Goal: Task Accomplishment & Management: Use online tool/utility

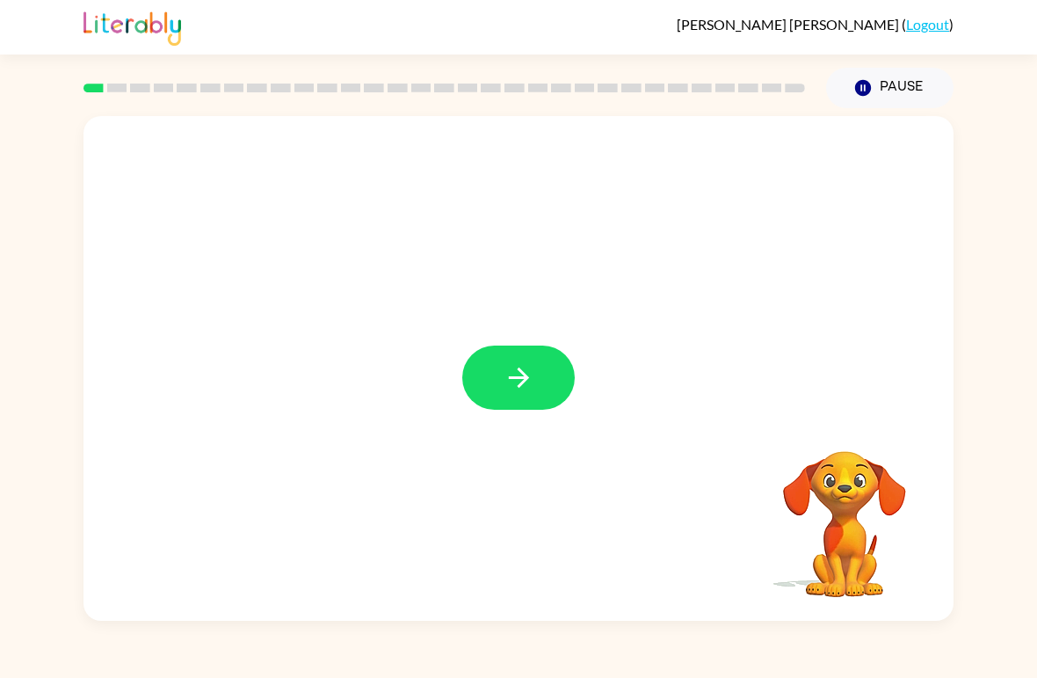
click at [506, 379] on icon "button" at bounding box center [519, 377] width 31 height 31
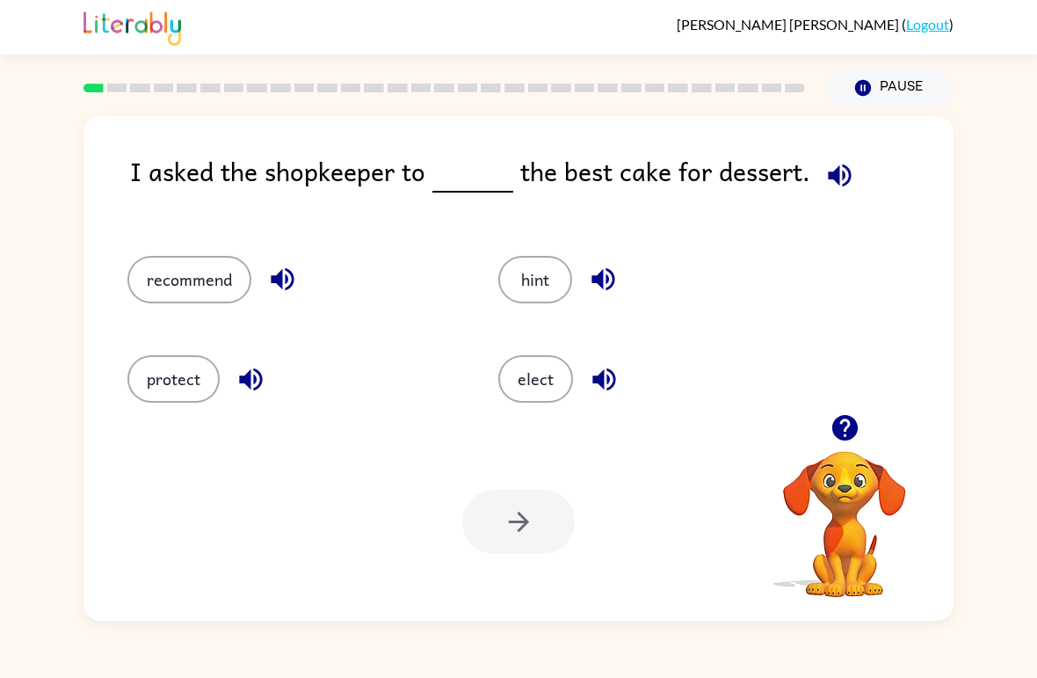
click at [285, 284] on icon "button" at bounding box center [282, 279] width 23 height 23
click at [603, 293] on icon "button" at bounding box center [603, 279] width 31 height 31
click at [609, 380] on icon "button" at bounding box center [604, 379] width 31 height 31
click at [251, 401] on button "button" at bounding box center [251, 379] width 45 height 45
click at [251, 400] on button "button" at bounding box center [251, 379] width 45 height 45
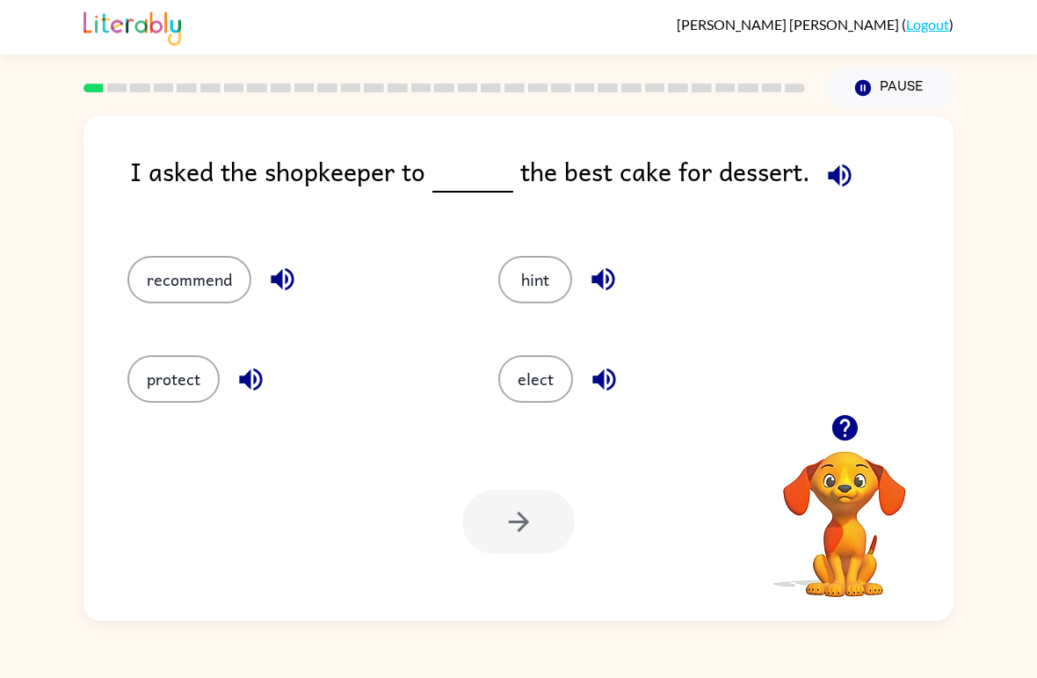
click at [207, 297] on button "recommend" at bounding box center [189, 279] width 124 height 47
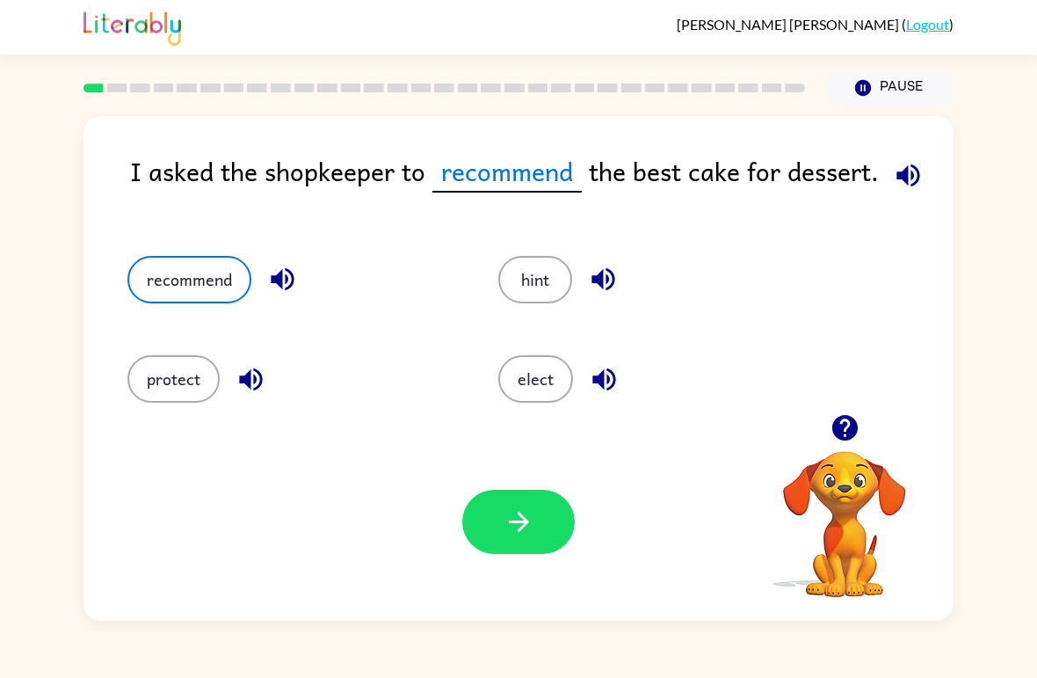
click at [228, 289] on button "recommend" at bounding box center [189, 279] width 124 height 47
click at [549, 387] on button "elect" at bounding box center [535, 378] width 75 height 47
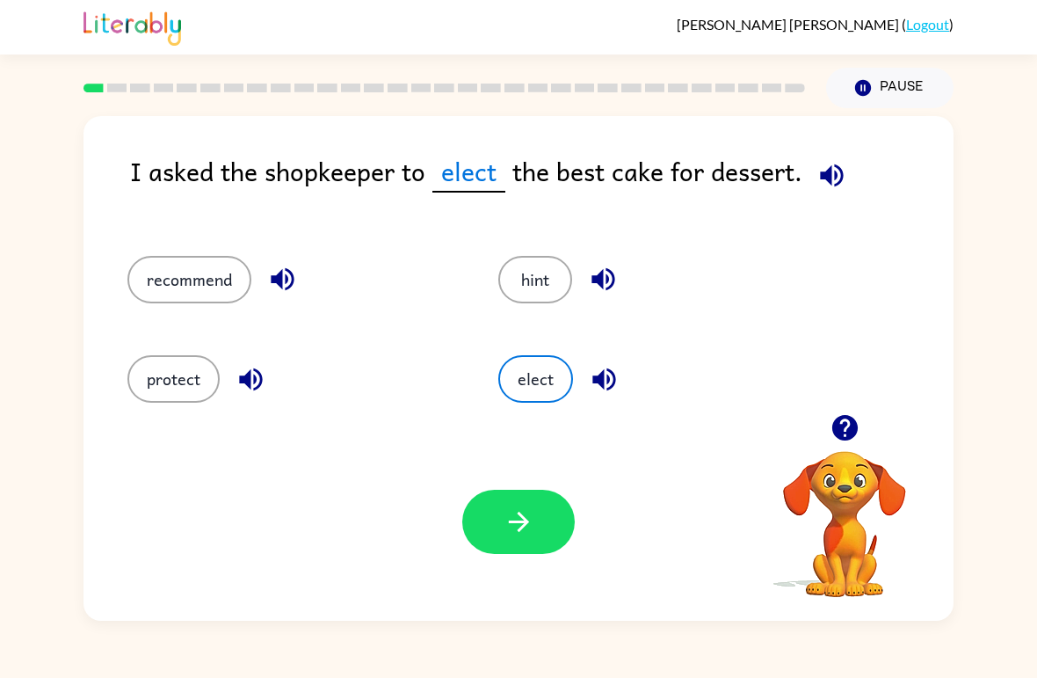
click at [195, 287] on button "recommend" at bounding box center [189, 279] width 124 height 47
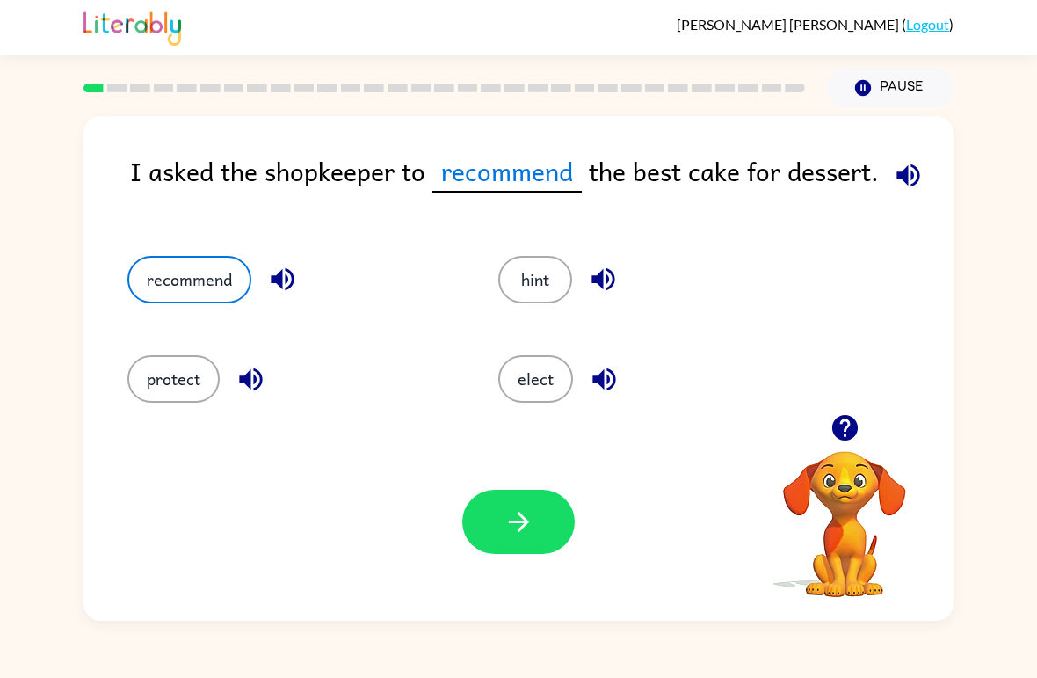
click at [538, 506] on button "button" at bounding box center [518, 522] width 113 height 64
click at [538, 505] on div at bounding box center [518, 522] width 113 height 64
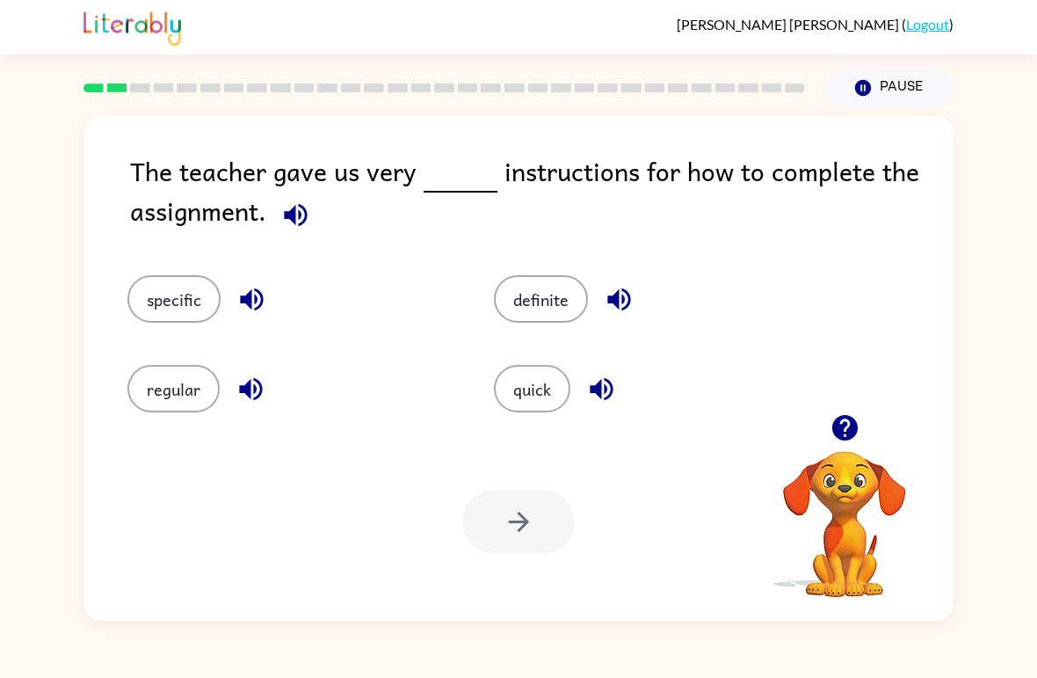
click at [185, 370] on button "regular" at bounding box center [173, 388] width 92 height 47
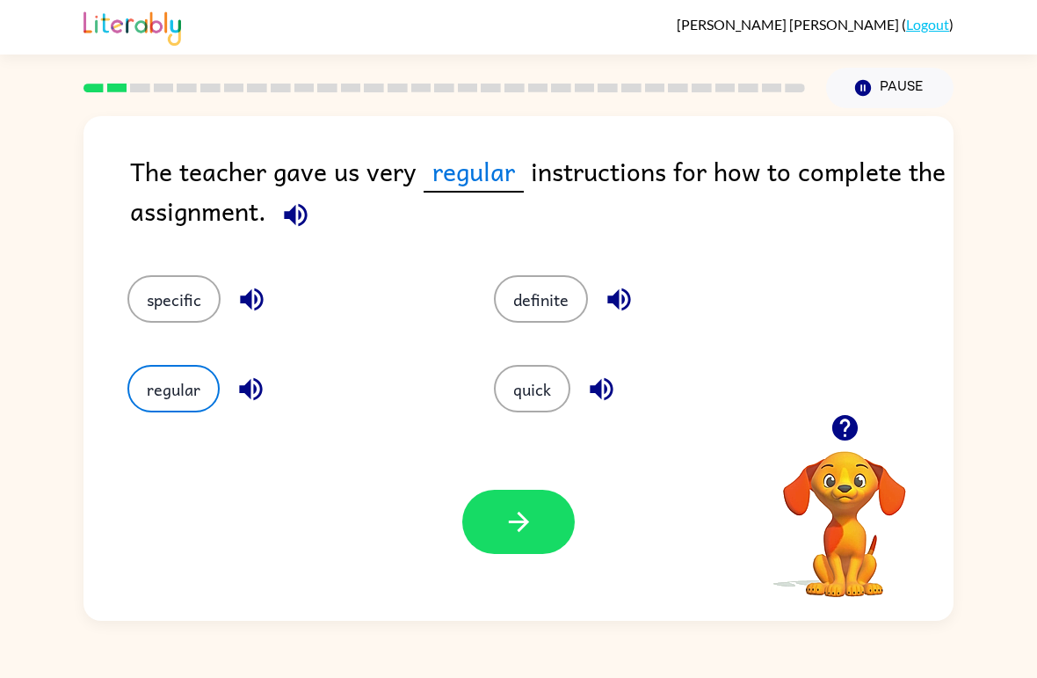
click at [519, 527] on icon "button" at bounding box center [519, 521] width 31 height 31
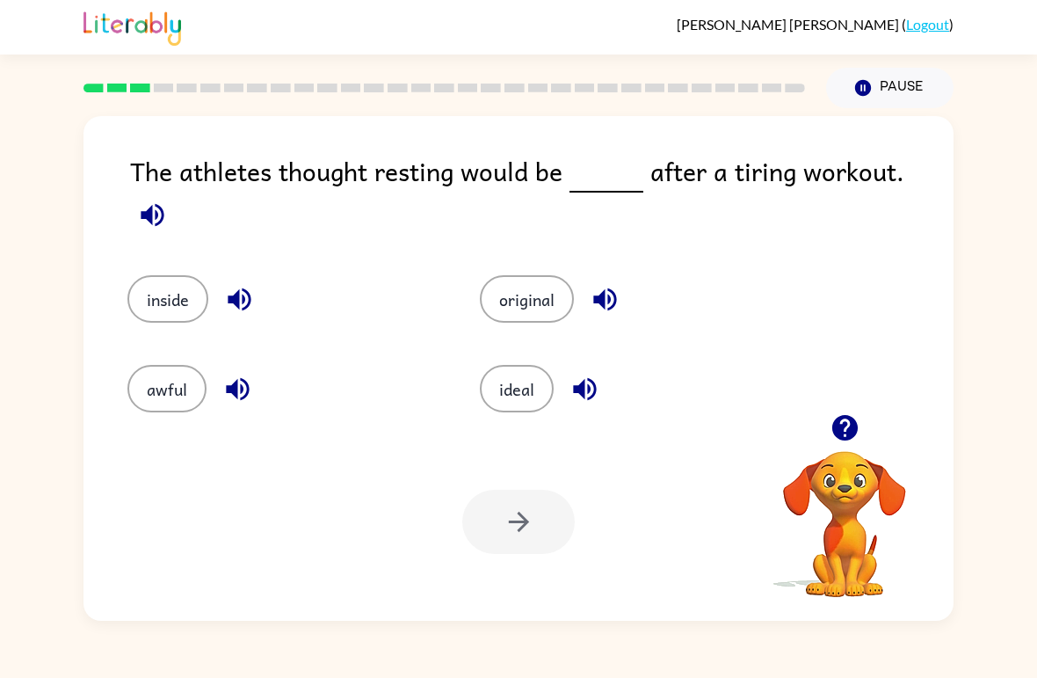
click at [528, 294] on button "original" at bounding box center [527, 298] width 94 height 47
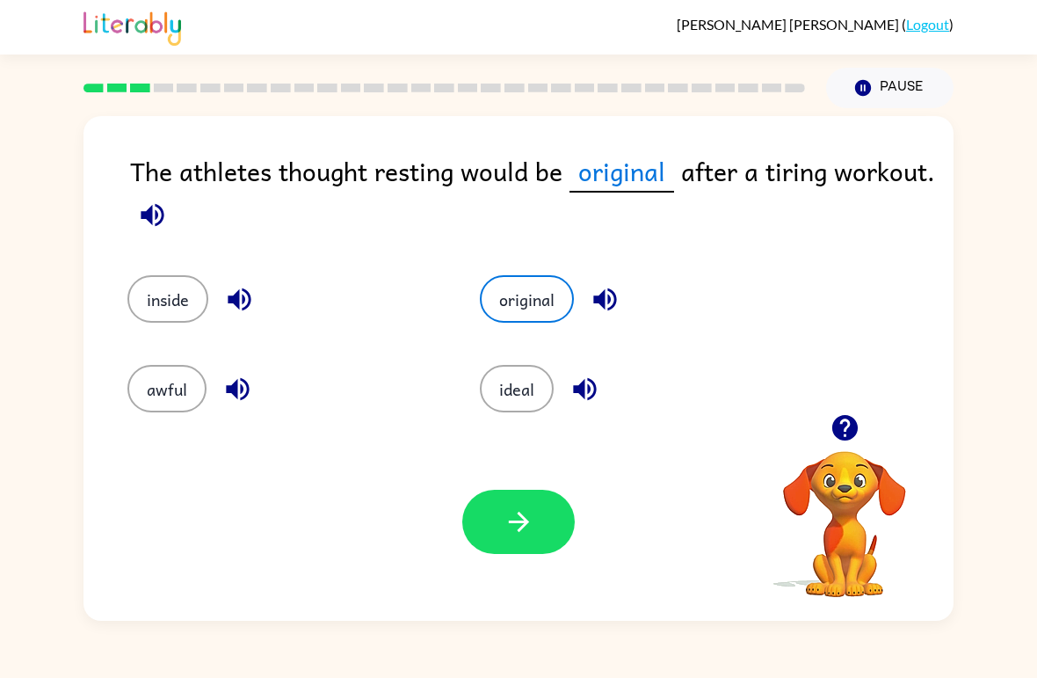
click at [514, 524] on icon "button" at bounding box center [519, 521] width 31 height 31
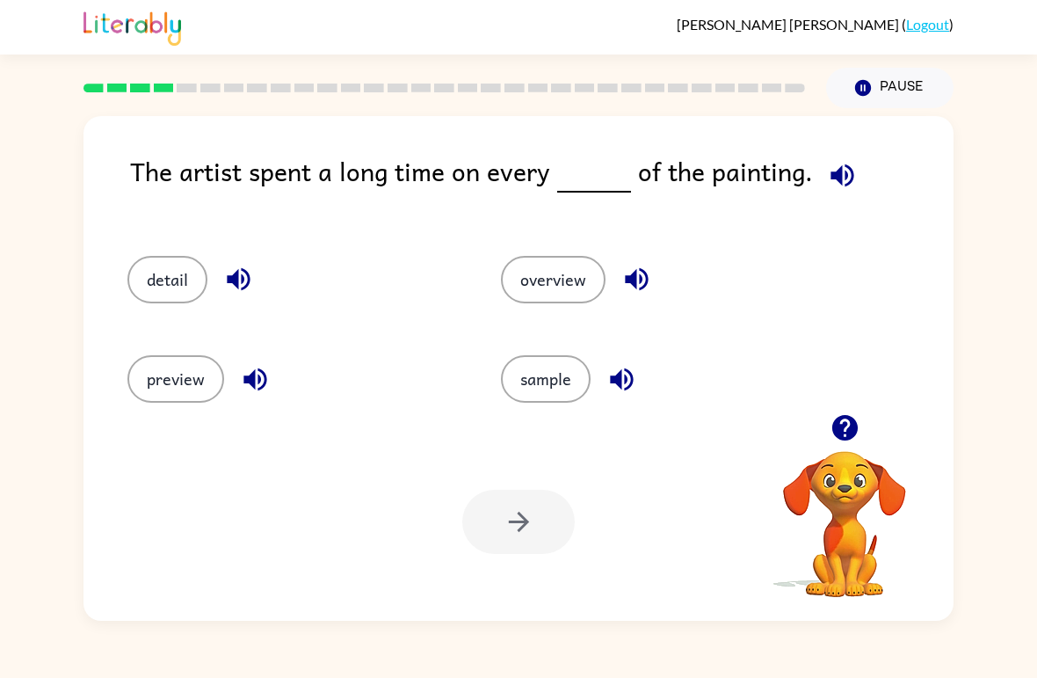
click at [190, 283] on button "detail" at bounding box center [167, 279] width 80 height 47
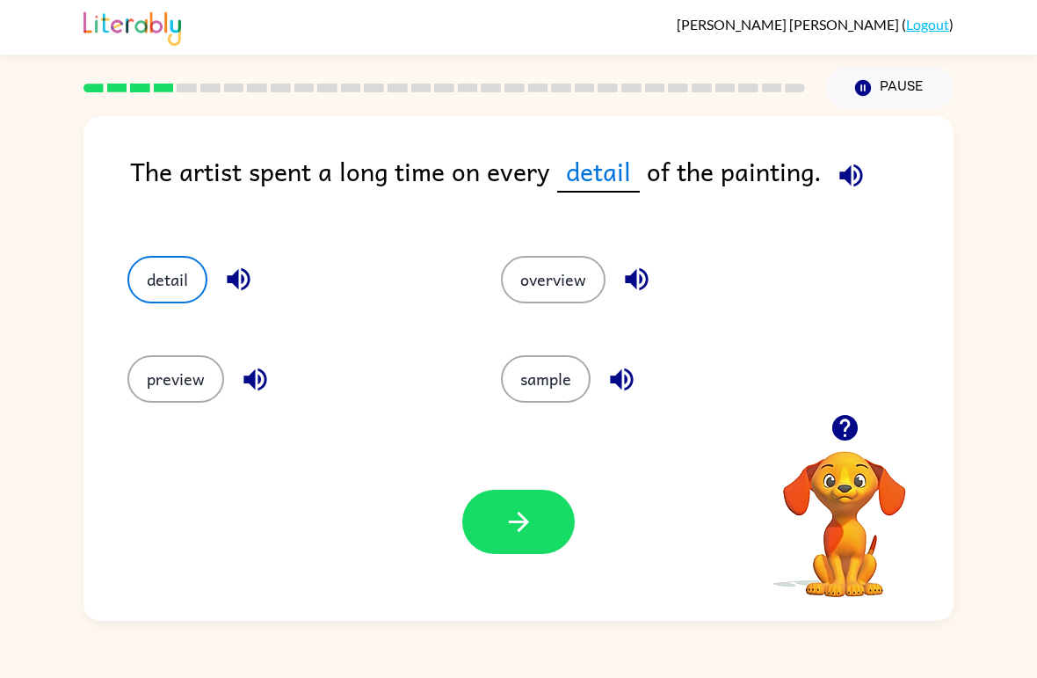
click at [541, 528] on button "button" at bounding box center [518, 522] width 113 height 64
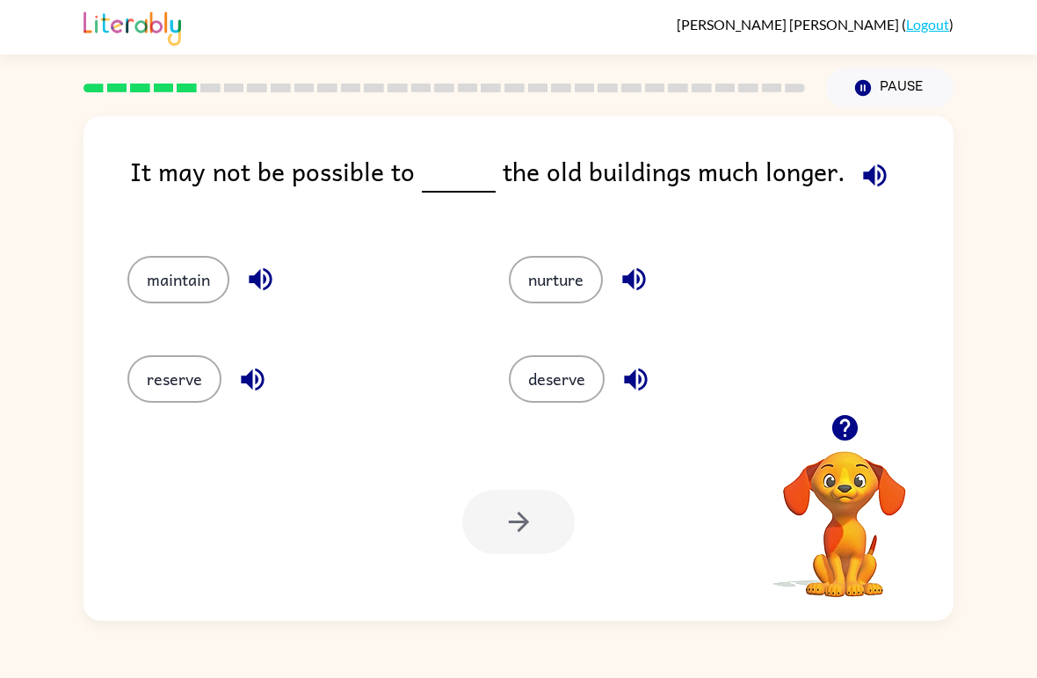
click at [567, 369] on button "deserve" at bounding box center [557, 378] width 96 height 47
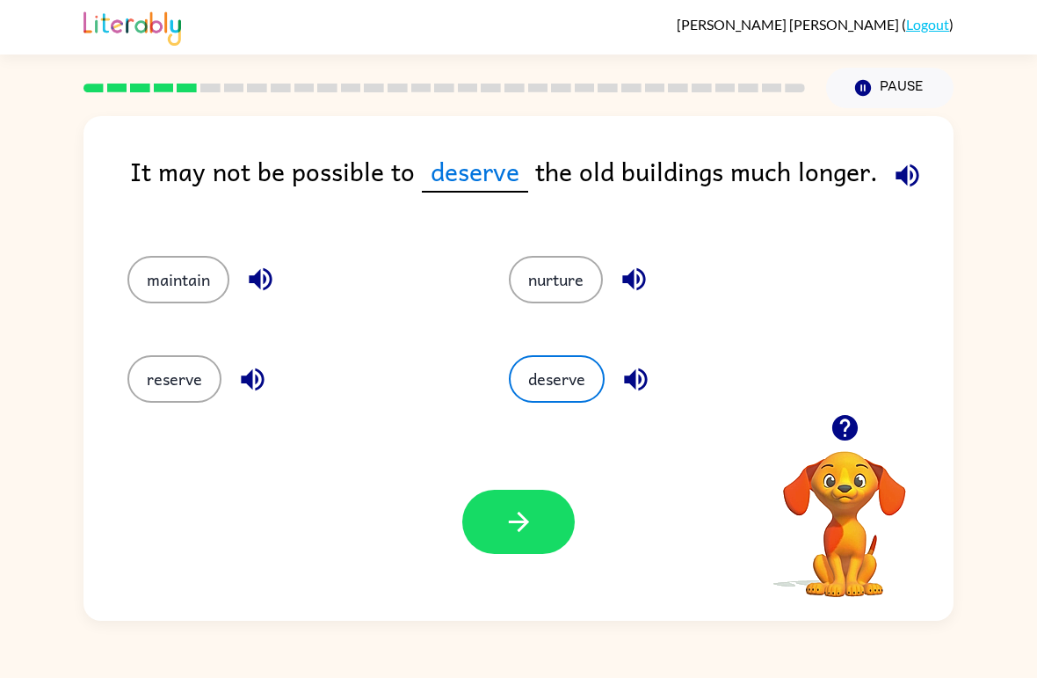
click at [525, 541] on button "button" at bounding box center [518, 522] width 113 height 64
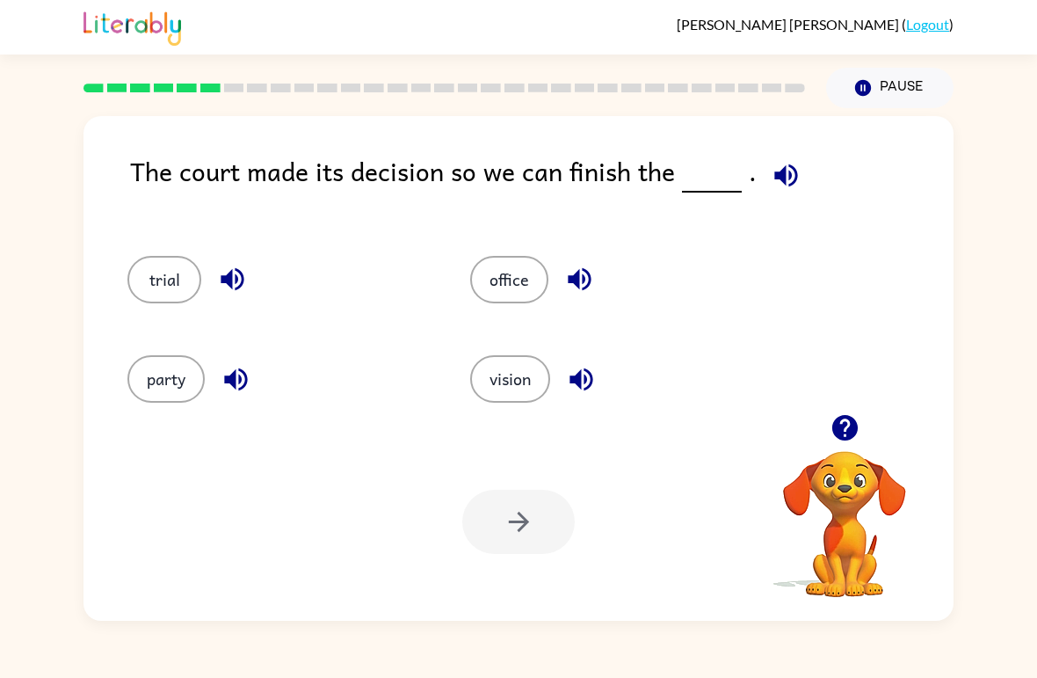
click at [134, 391] on button "party" at bounding box center [165, 378] width 77 height 47
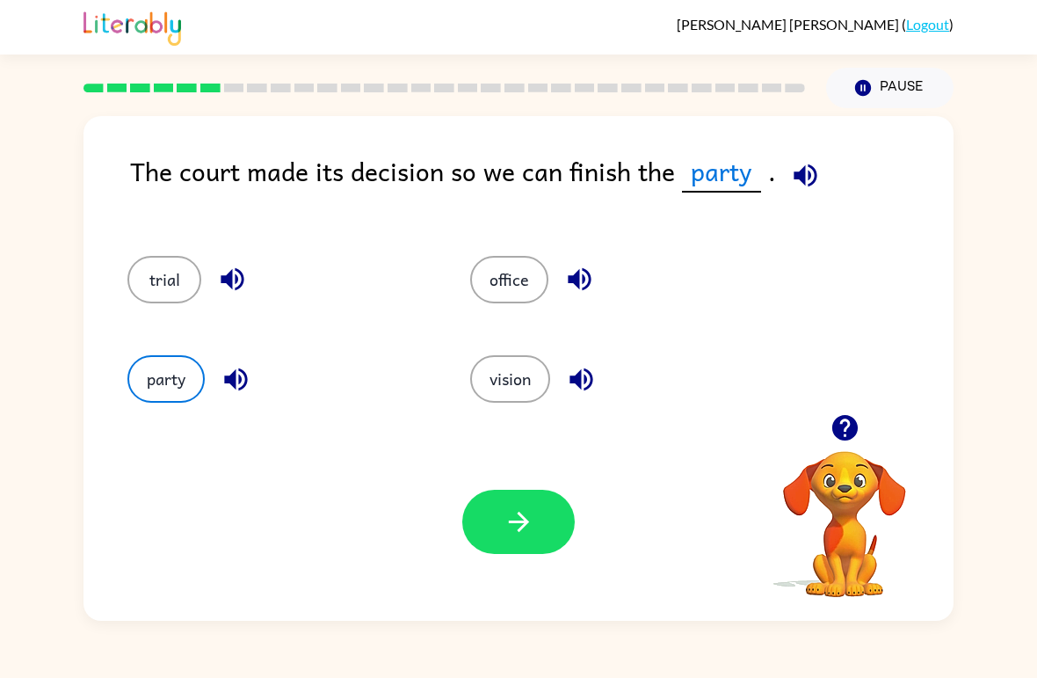
click at [532, 390] on button "vision" at bounding box center [510, 378] width 80 height 47
click at [495, 385] on button "vision" at bounding box center [510, 378] width 80 height 47
click at [493, 290] on button "office" at bounding box center [509, 279] width 78 height 47
click at [524, 534] on icon "button" at bounding box center [519, 521] width 31 height 31
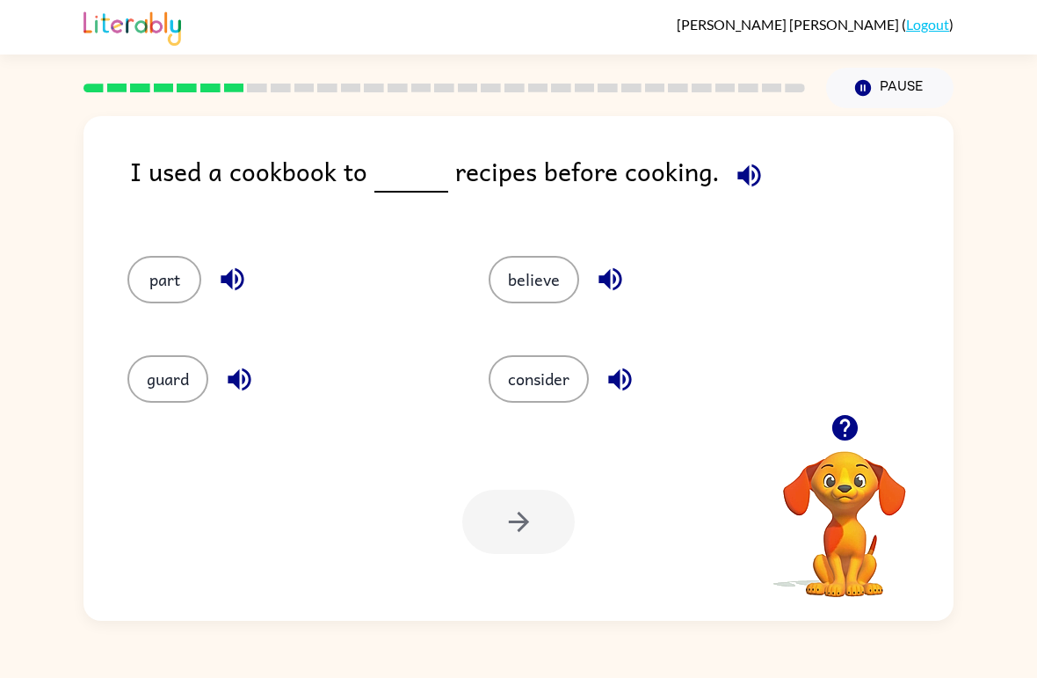
click at [560, 382] on button "consider" at bounding box center [539, 378] width 100 height 47
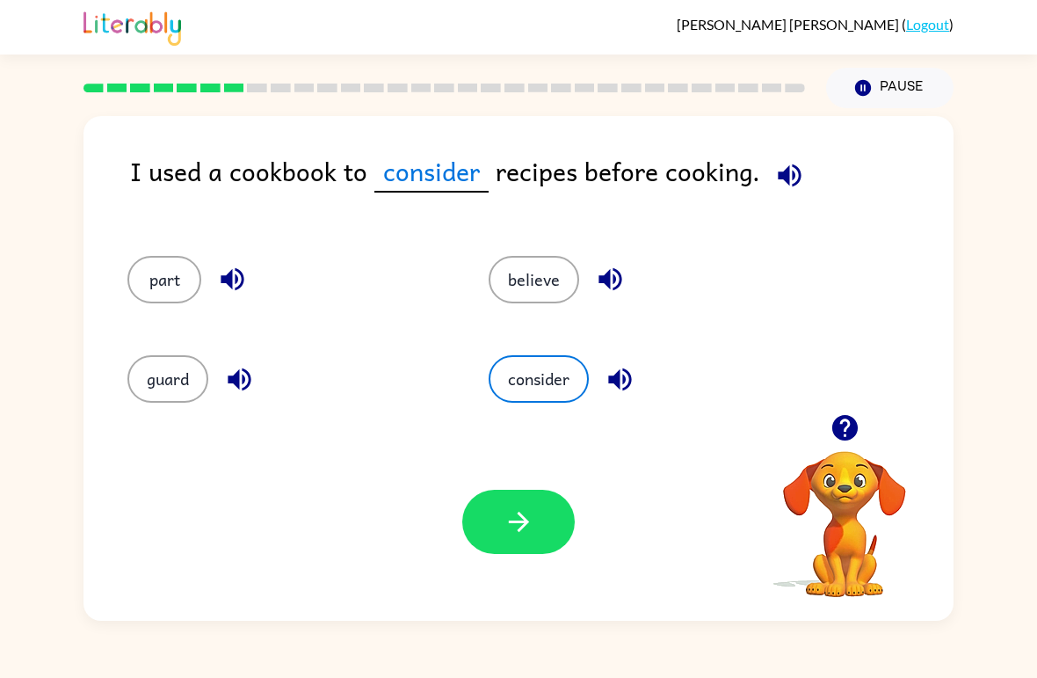
click at [527, 532] on icon "button" at bounding box center [519, 521] width 31 height 31
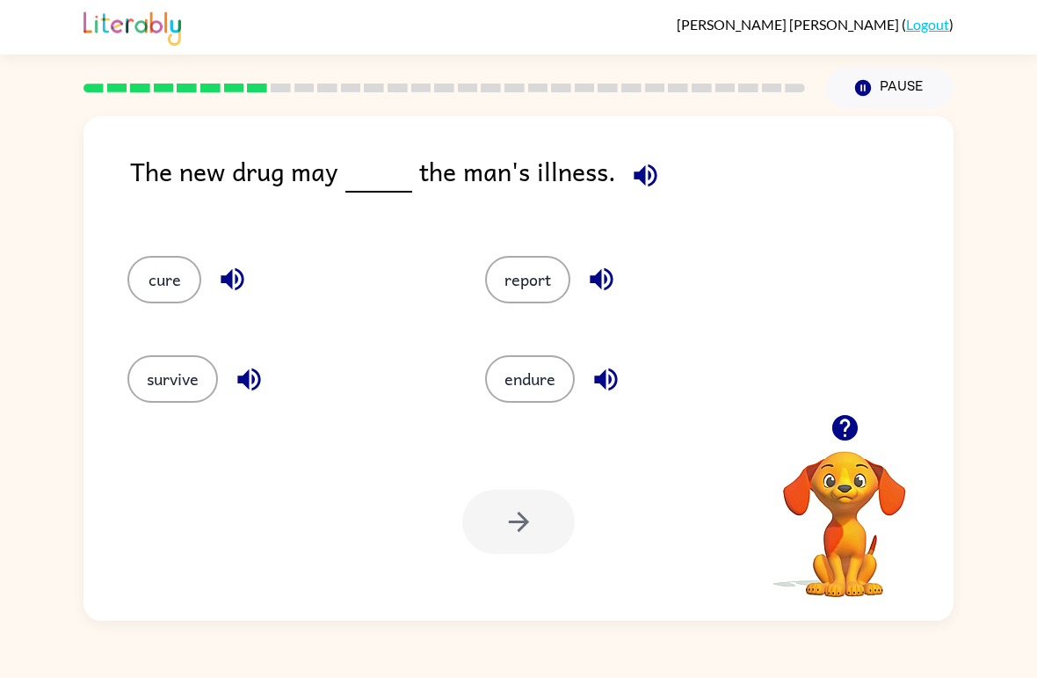
click at [542, 292] on button "report" at bounding box center [527, 279] width 85 height 47
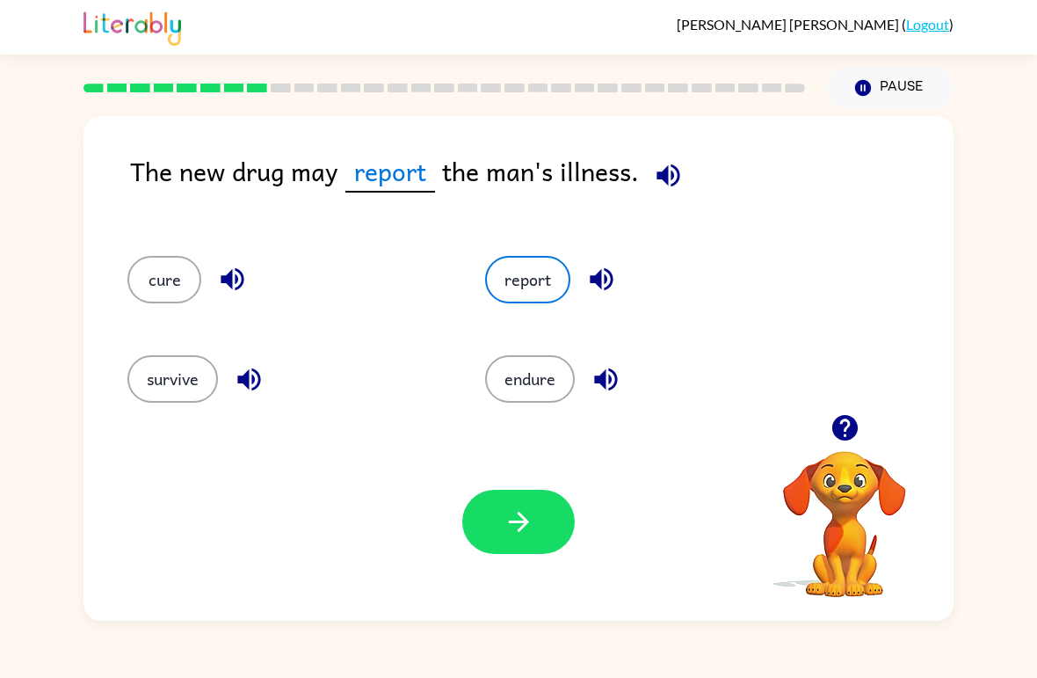
click at [539, 532] on button "button" at bounding box center [518, 522] width 113 height 64
click at [539, 531] on div at bounding box center [518, 522] width 113 height 64
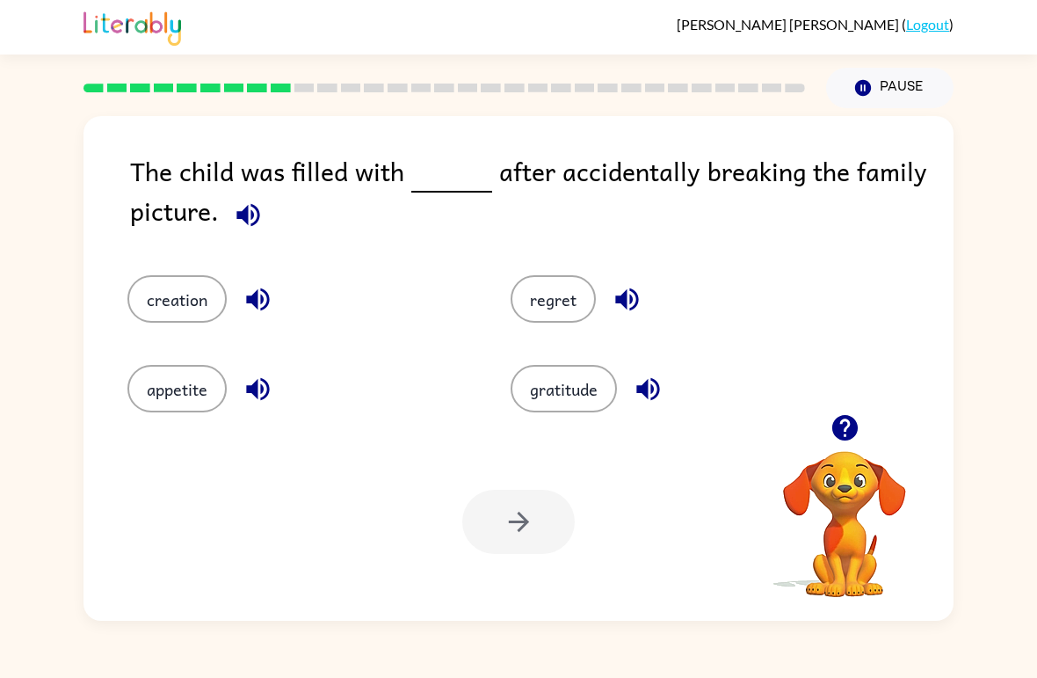
click at [548, 307] on button "regret" at bounding box center [553, 298] width 85 height 47
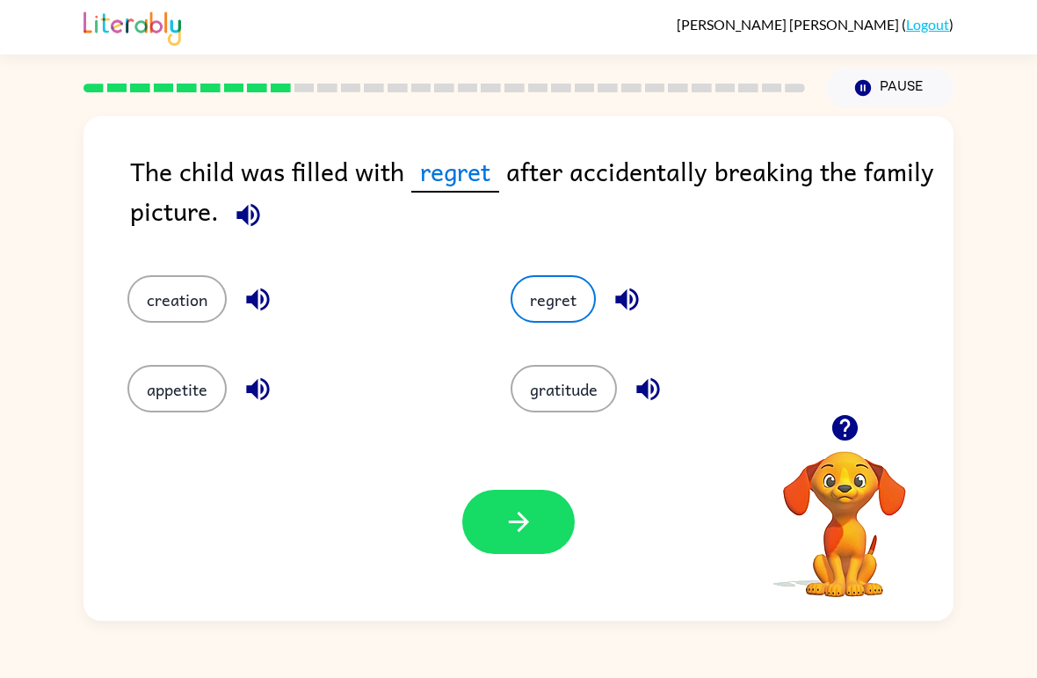
click at [497, 512] on button "button" at bounding box center [518, 522] width 113 height 64
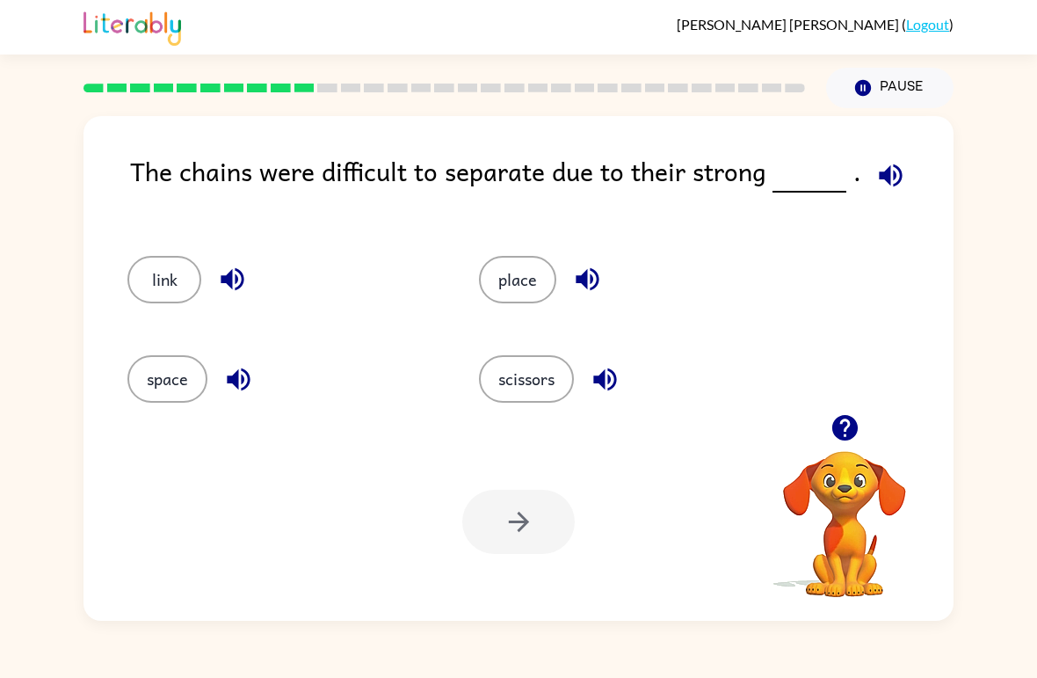
click at [539, 292] on button "place" at bounding box center [517, 279] width 77 height 47
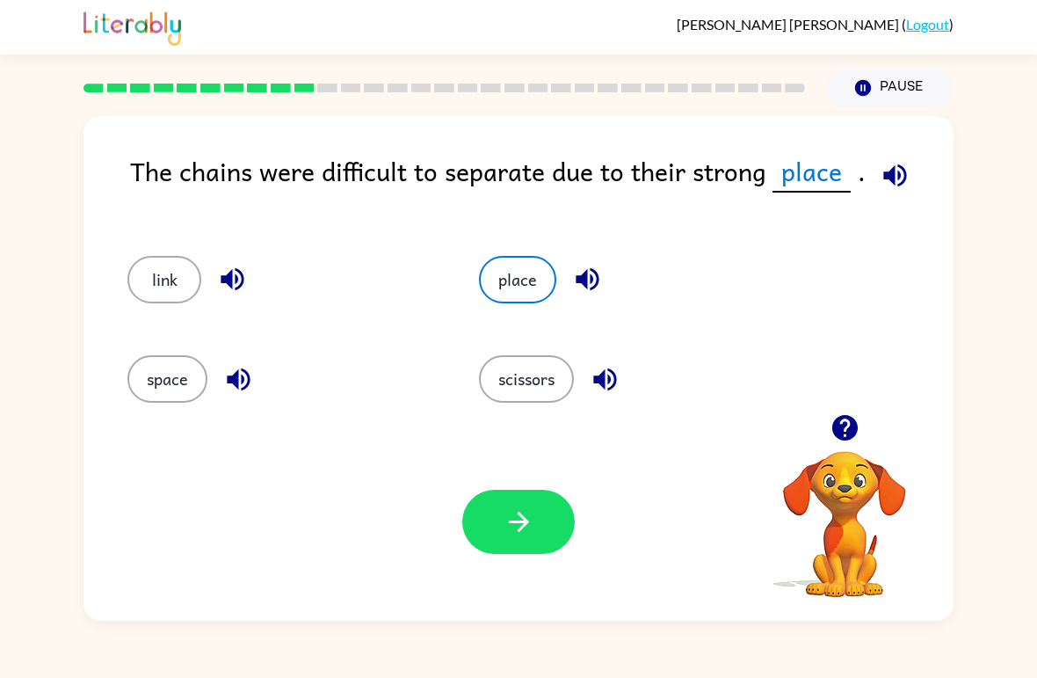
click at [510, 523] on icon "button" at bounding box center [518, 522] width 20 height 20
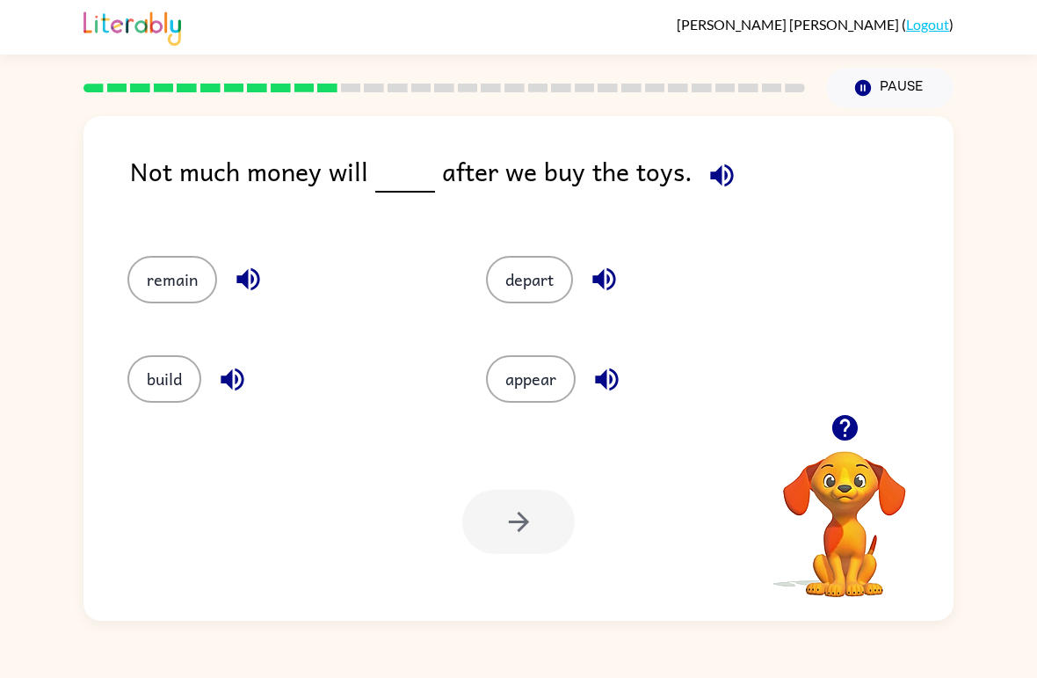
click at [366, 620] on div "Your browser must support playing .mp4 files to use Literably. Please try using…" at bounding box center [519, 522] width 870 height 198
click at [152, 303] on button "remain" at bounding box center [172, 279] width 90 height 47
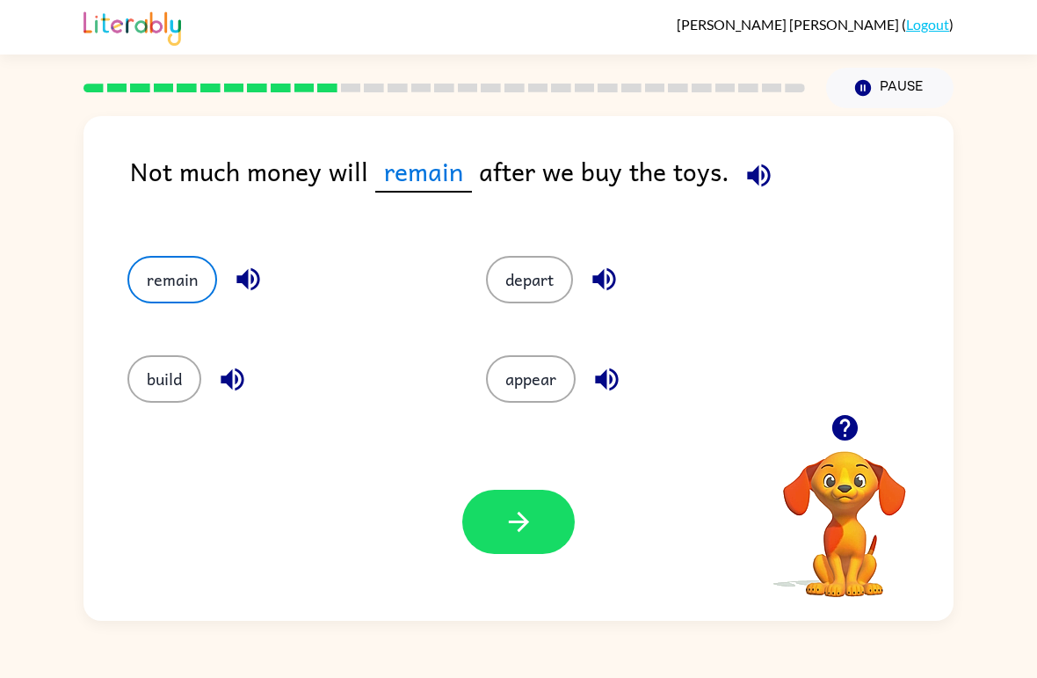
click at [488, 550] on button "button" at bounding box center [518, 522] width 113 height 64
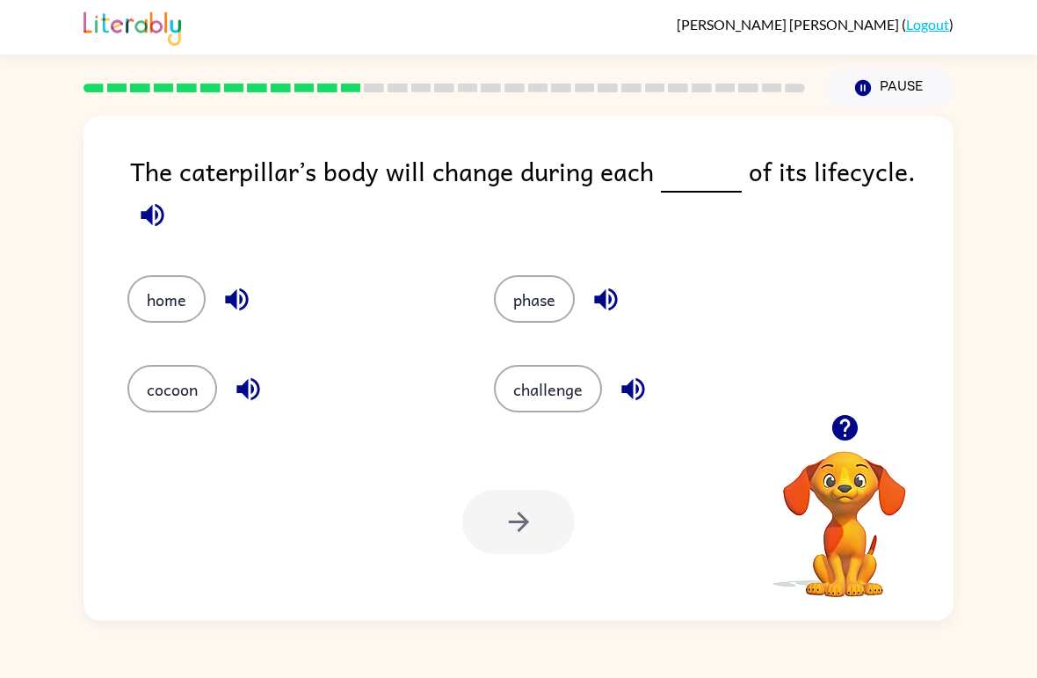
click at [555, 308] on button "phase" at bounding box center [534, 298] width 81 height 47
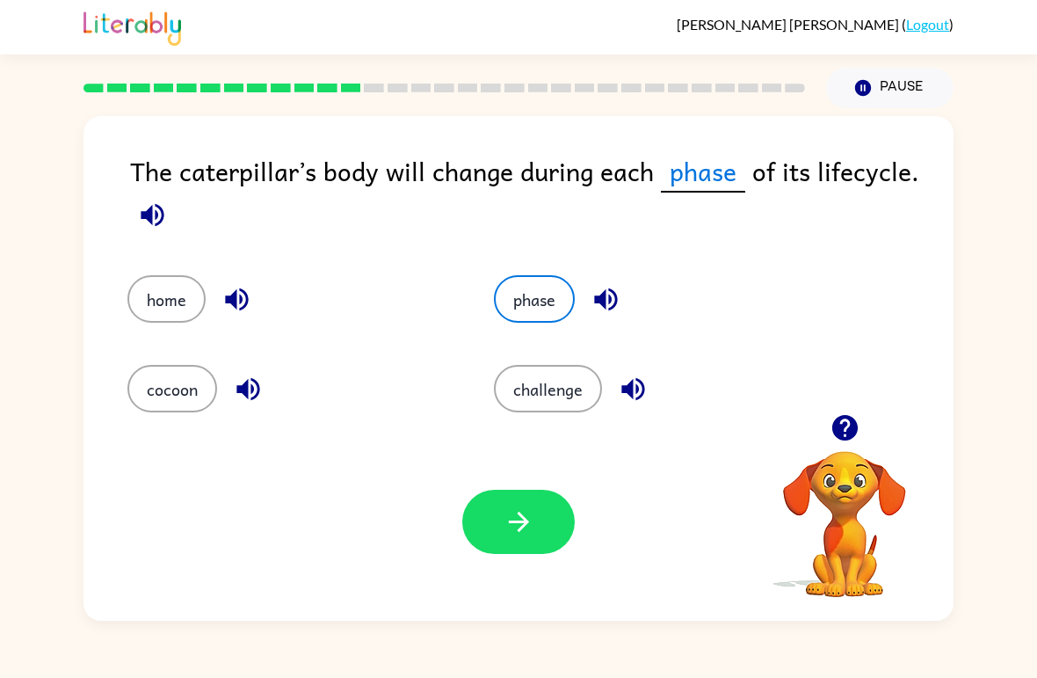
click at [576, 410] on button "challenge" at bounding box center [548, 388] width 108 height 47
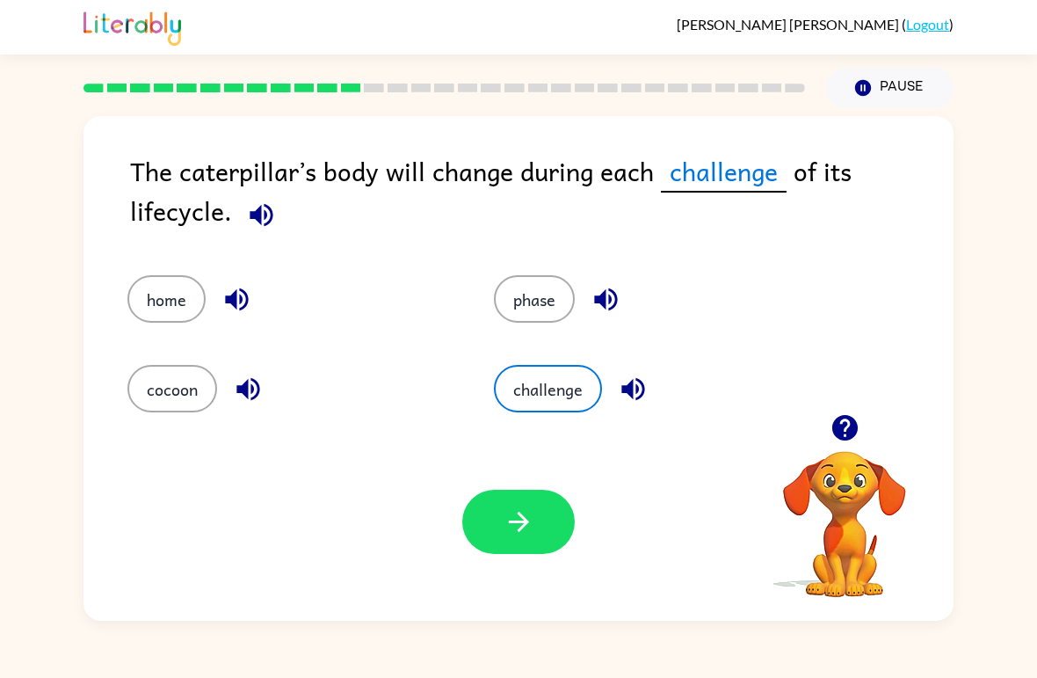
click at [523, 317] on button "phase" at bounding box center [534, 298] width 81 height 47
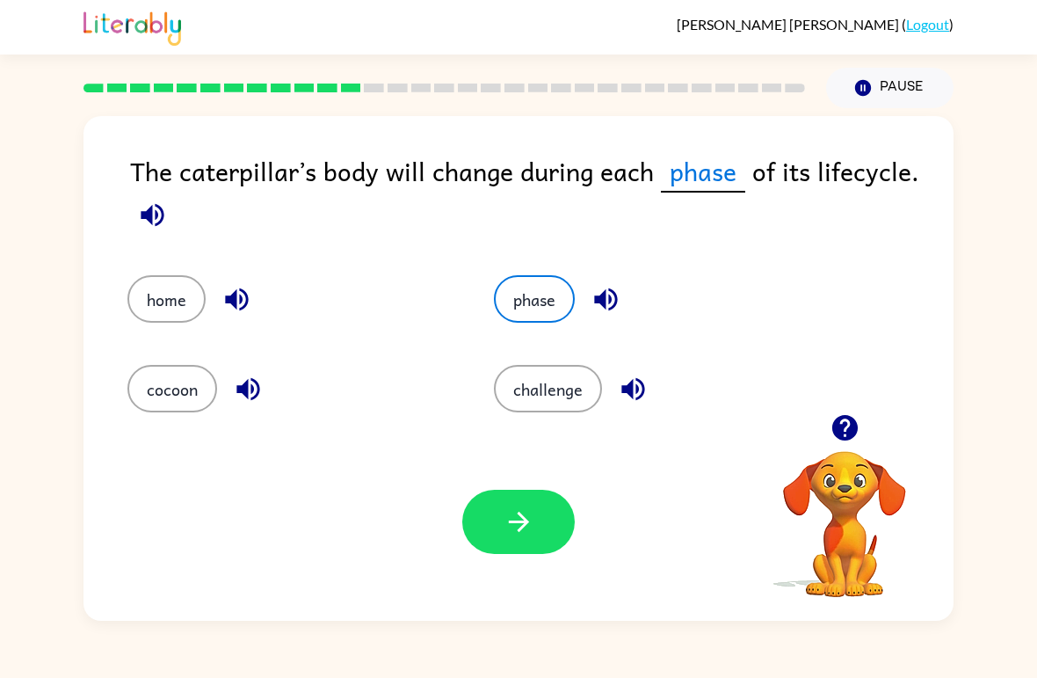
click at [512, 534] on icon "button" at bounding box center [519, 521] width 31 height 31
click at [512, 533] on div at bounding box center [518, 522] width 113 height 64
click at [511, 541] on div at bounding box center [518, 522] width 113 height 64
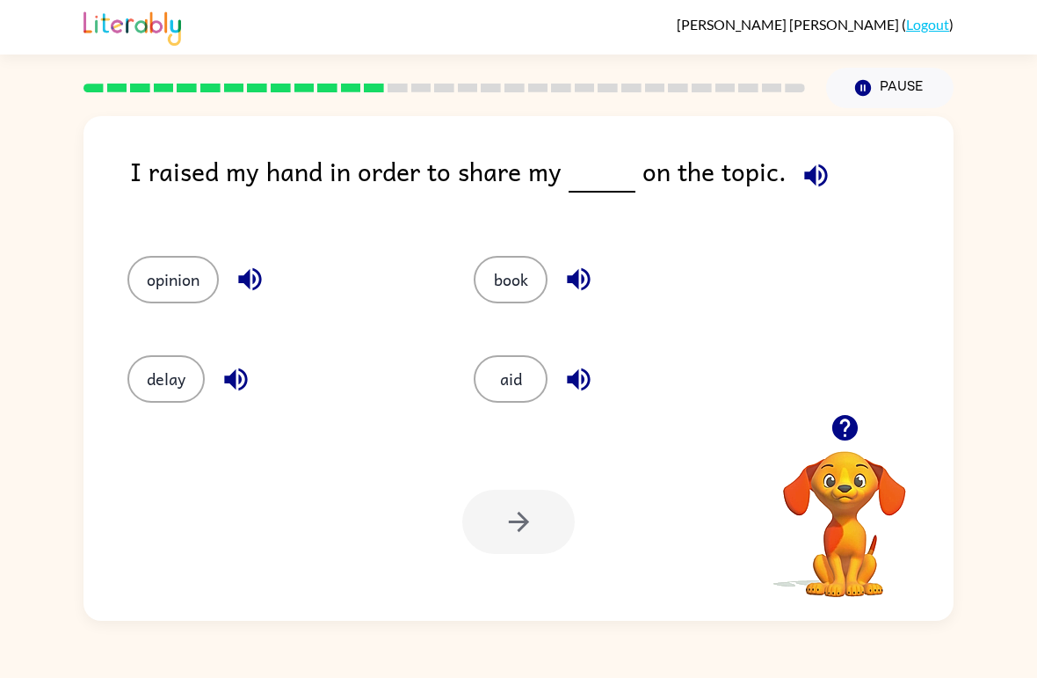
click at [534, 382] on button "aid" at bounding box center [511, 378] width 74 height 47
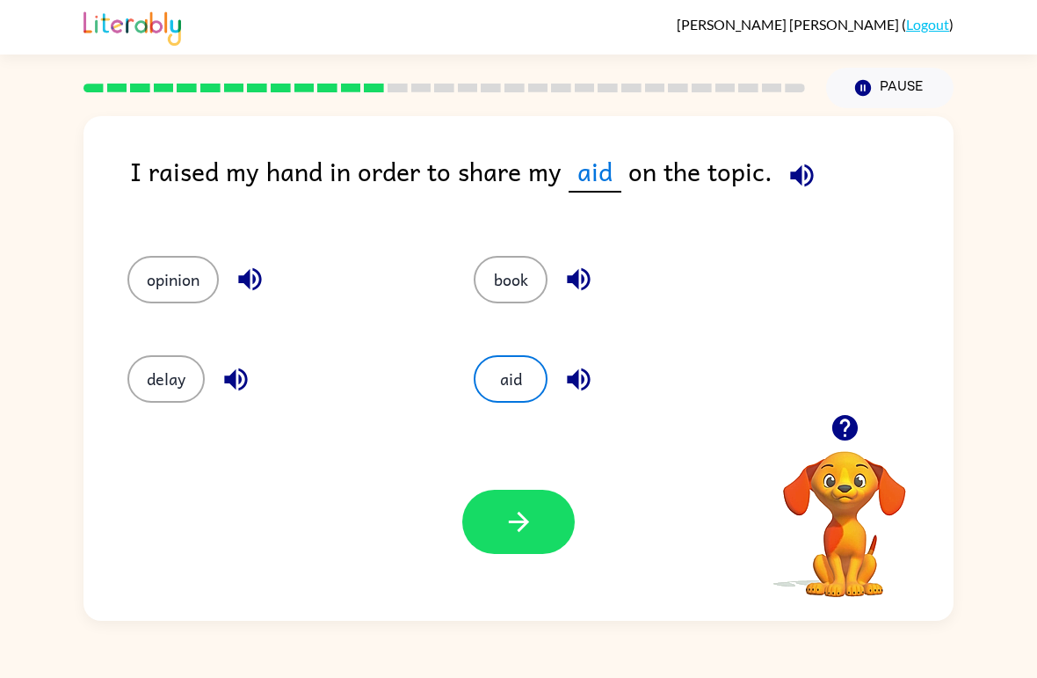
click at [523, 269] on button "book" at bounding box center [511, 279] width 74 height 47
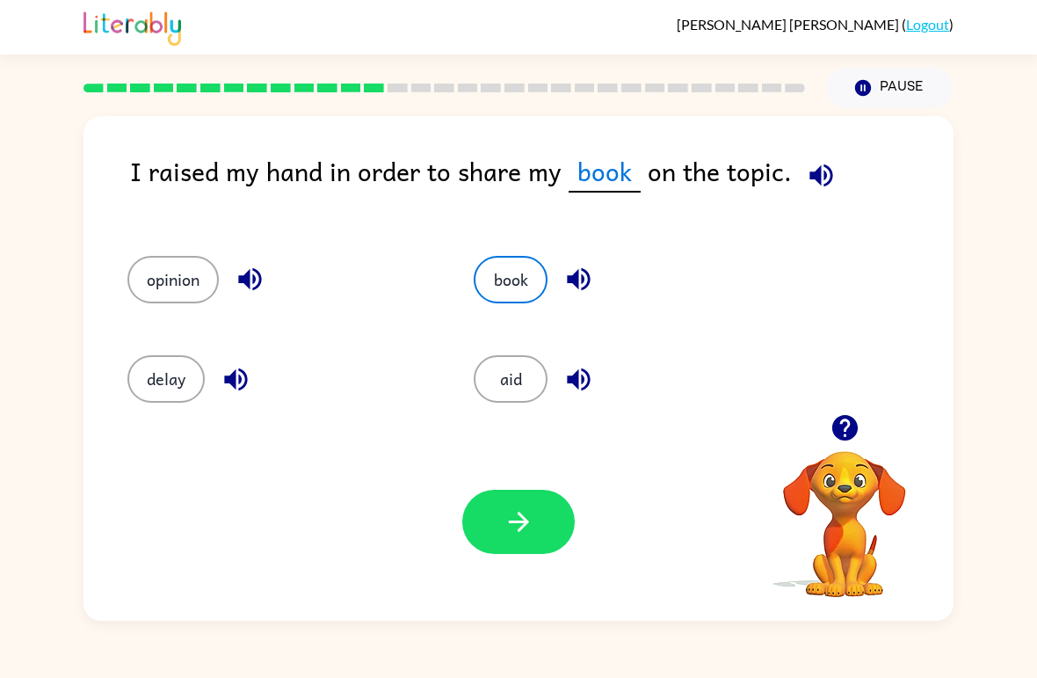
click at [172, 284] on button "opinion" at bounding box center [172, 279] width 91 height 47
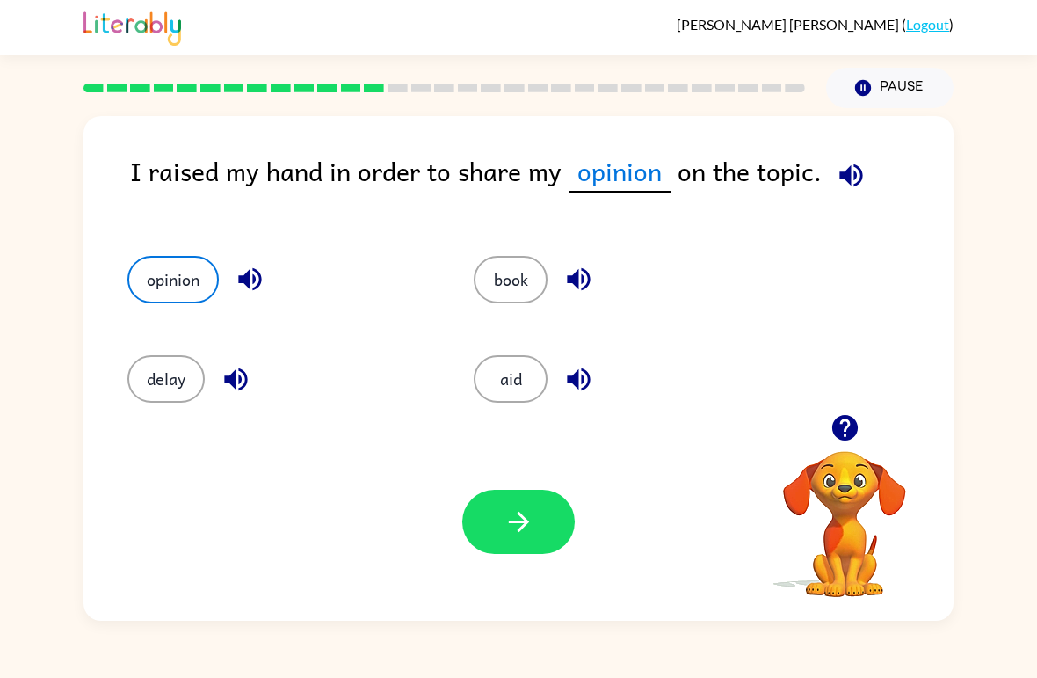
click at [528, 520] on icon "button" at bounding box center [519, 521] width 31 height 31
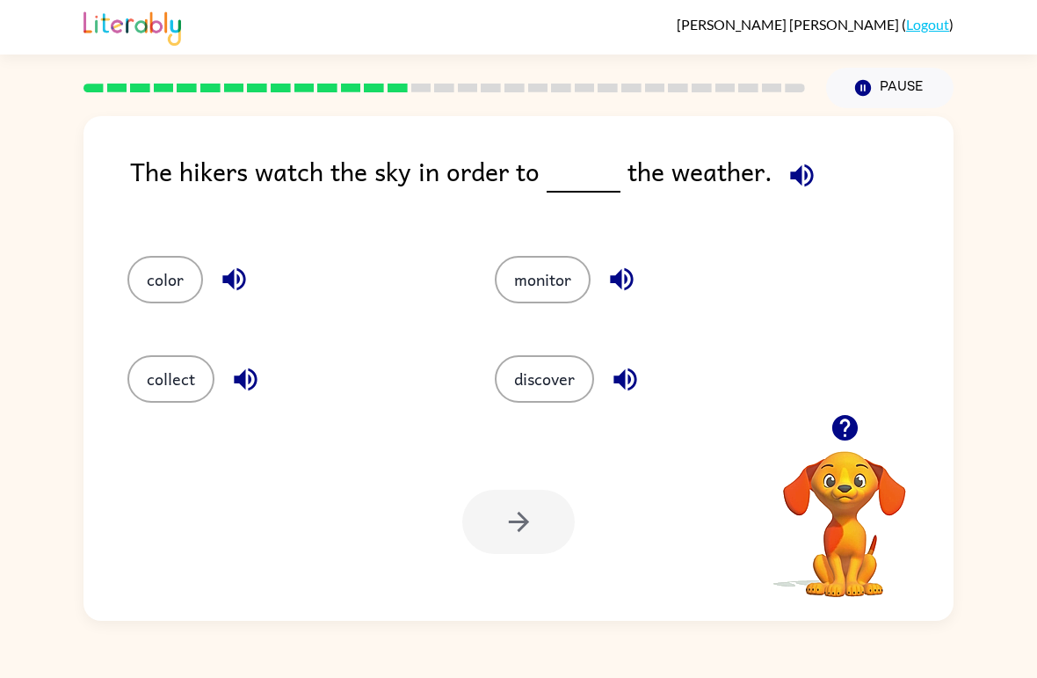
click at [171, 379] on button "collect" at bounding box center [170, 378] width 87 height 47
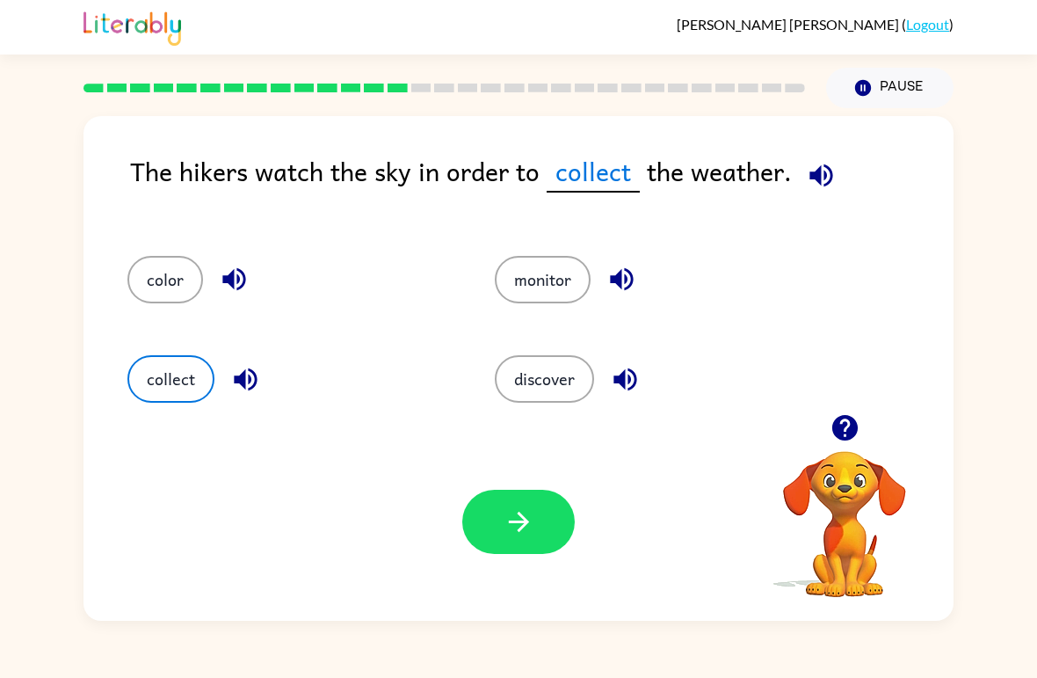
click at [517, 510] on icon "button" at bounding box center [519, 521] width 31 height 31
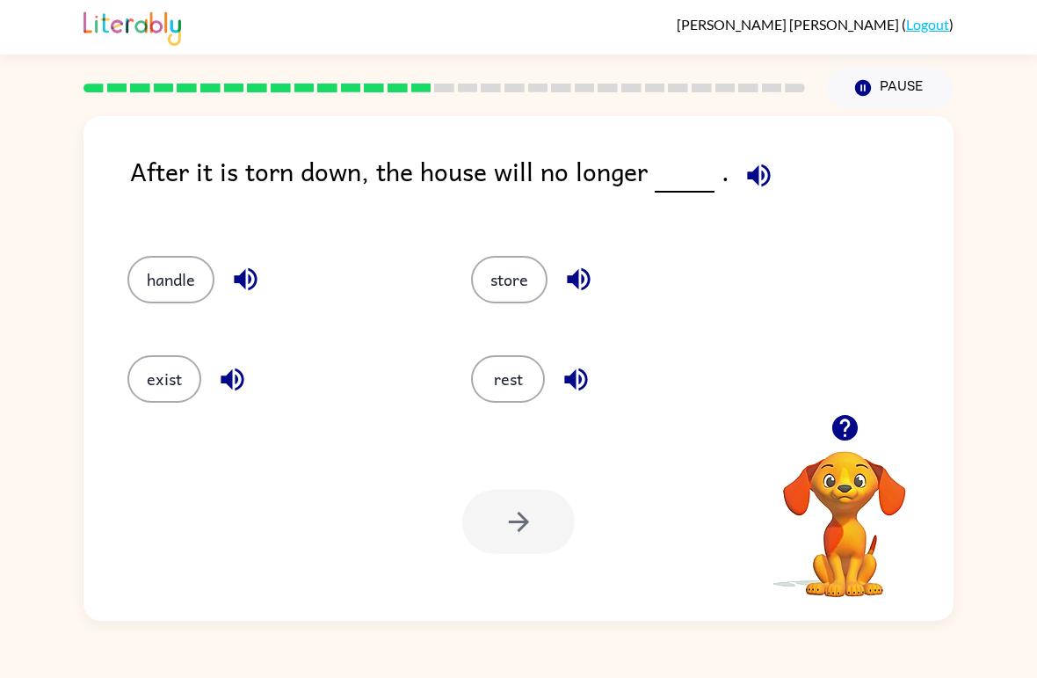
click at [198, 282] on button "handle" at bounding box center [170, 279] width 87 height 47
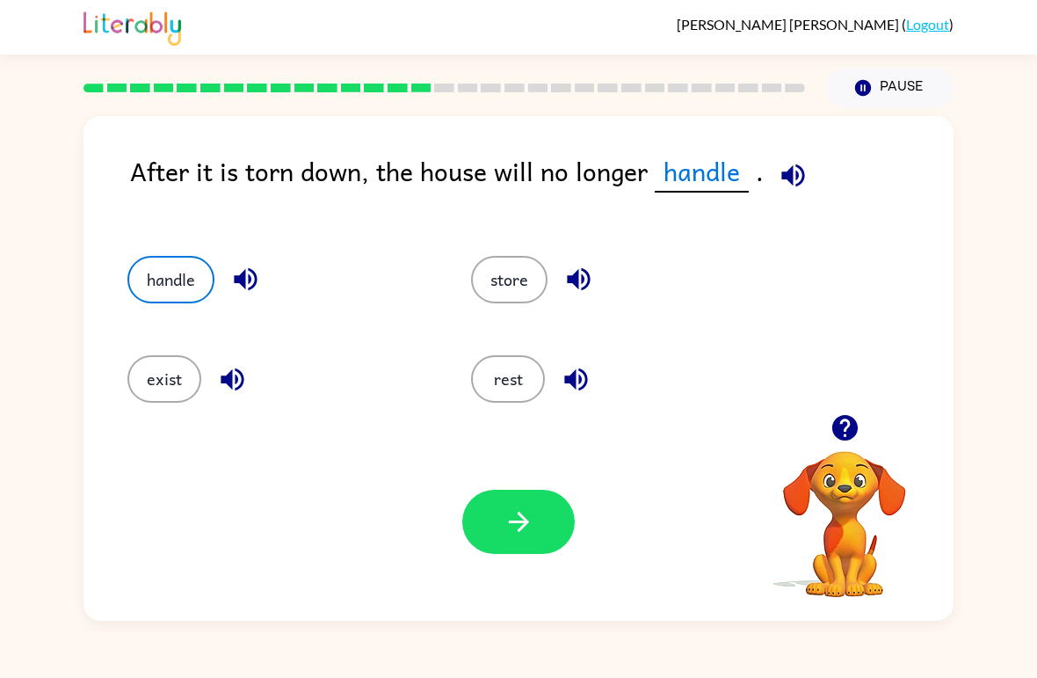
click at [528, 531] on icon "button" at bounding box center [519, 521] width 31 height 31
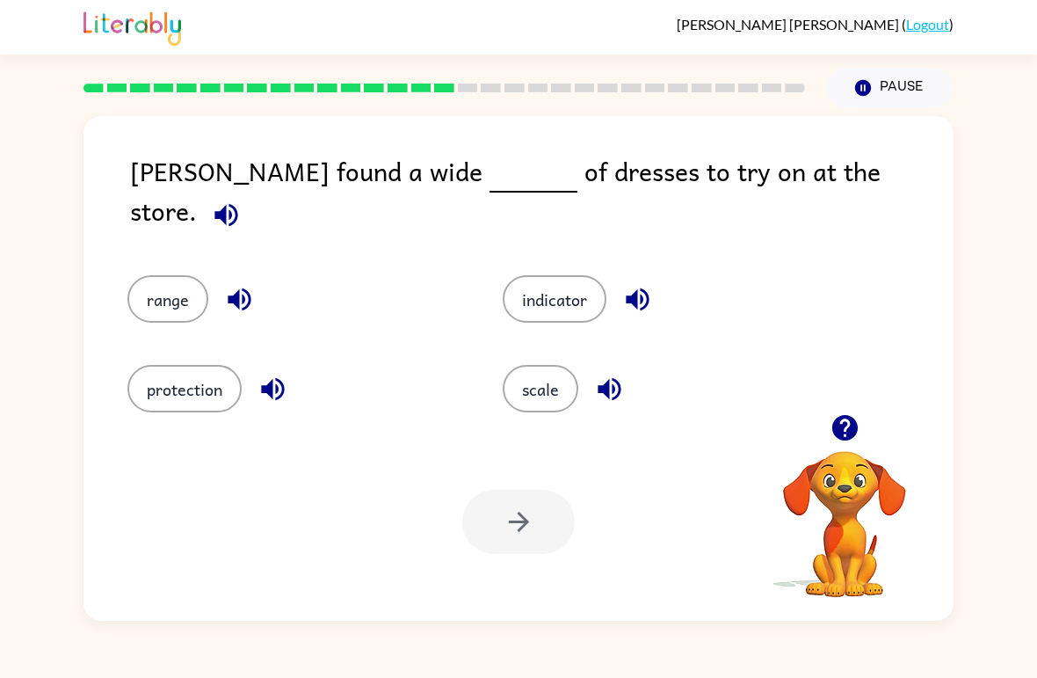
click at [558, 288] on button "indicator" at bounding box center [555, 298] width 104 height 47
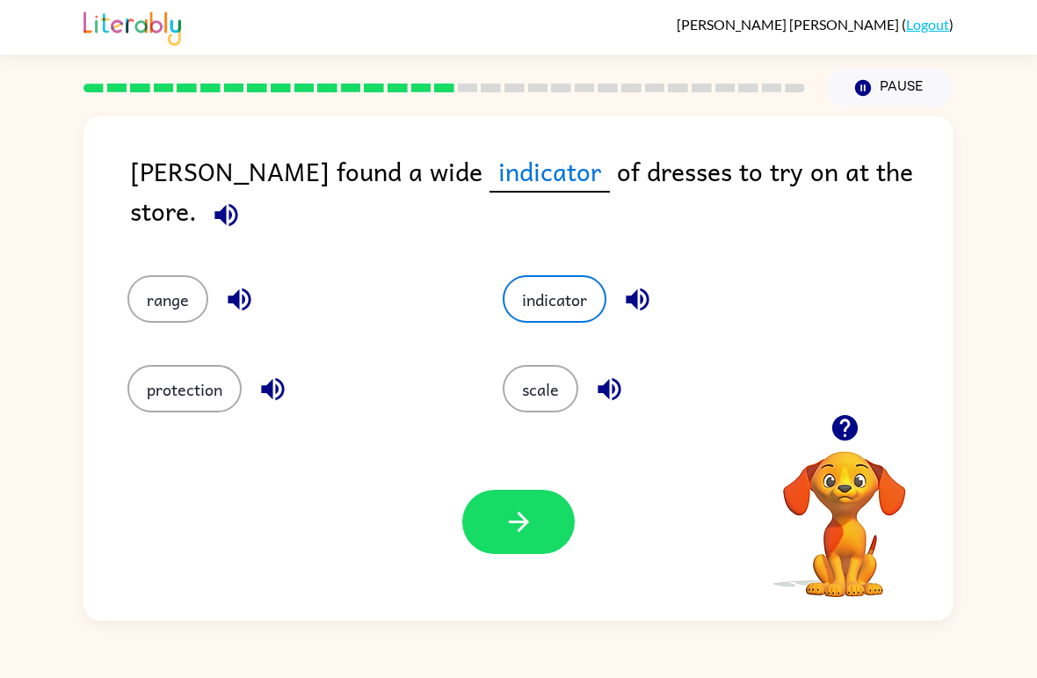
click at [529, 512] on icon "button" at bounding box center [519, 521] width 31 height 31
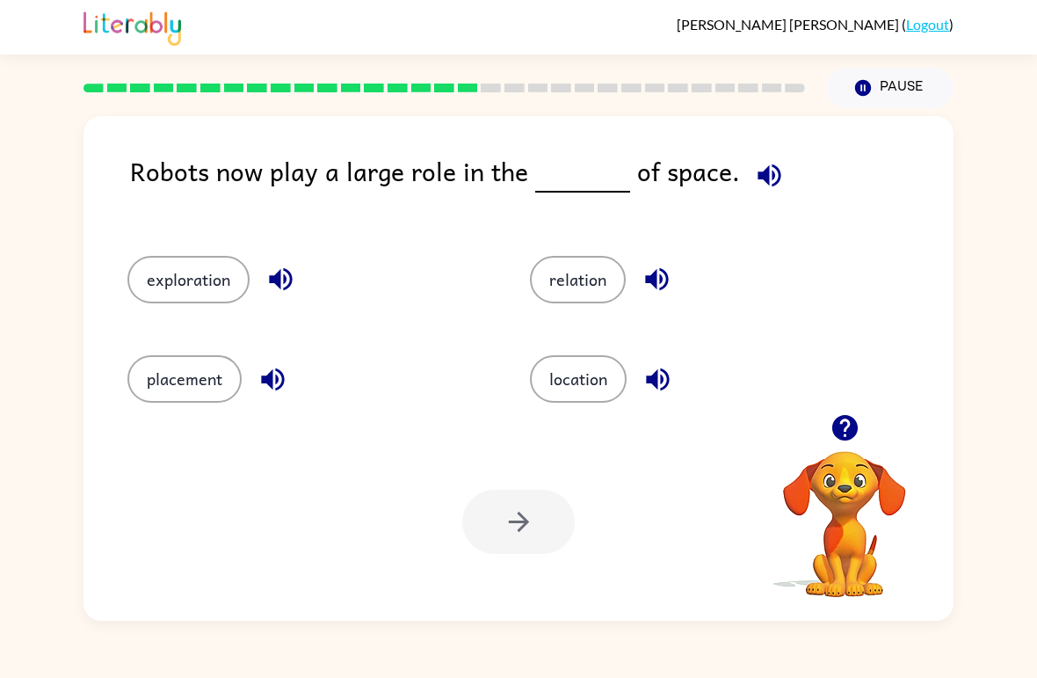
click at [229, 383] on button "placement" at bounding box center [184, 378] width 114 height 47
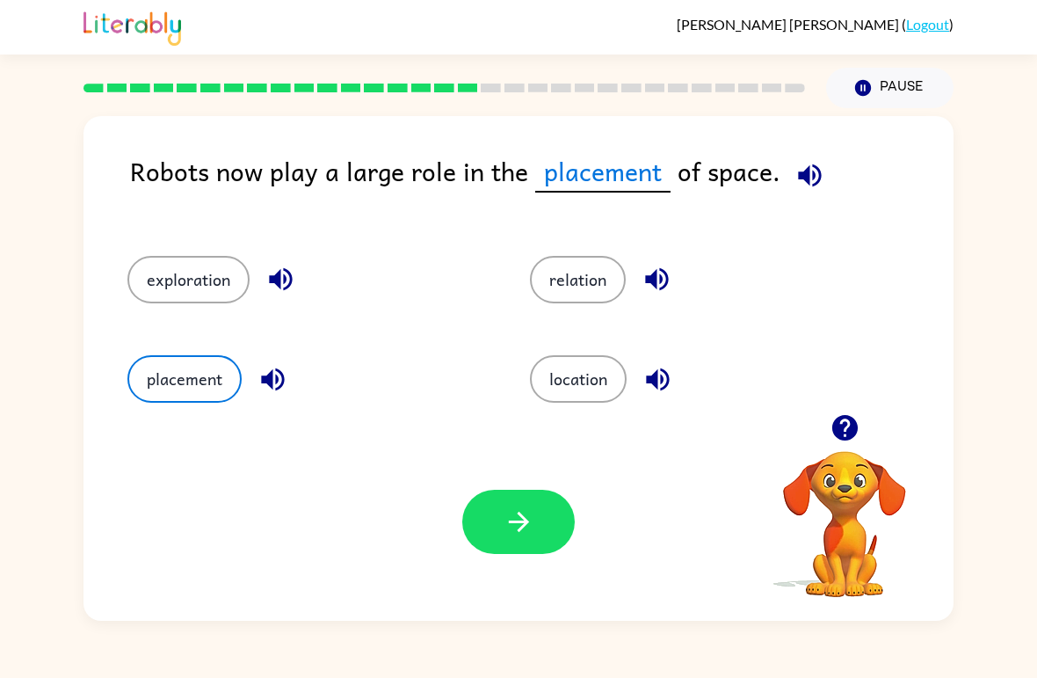
click at [514, 522] on icon "button" at bounding box center [518, 522] width 20 height 20
click at [514, 522] on div at bounding box center [518, 522] width 113 height 64
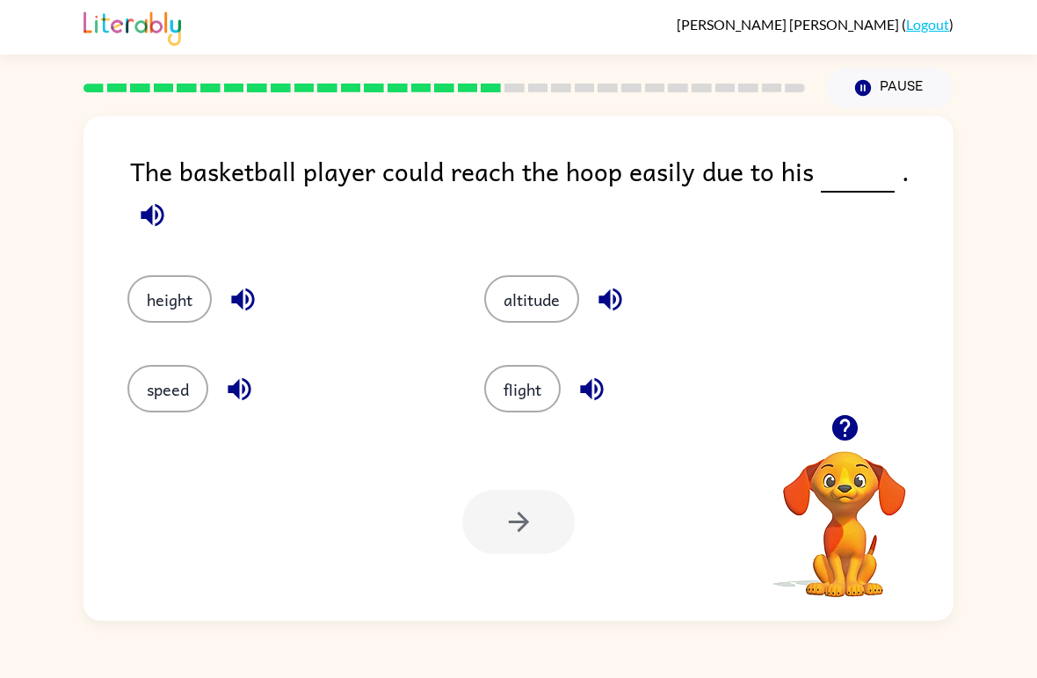
click at [195, 370] on button "speed" at bounding box center [167, 388] width 81 height 47
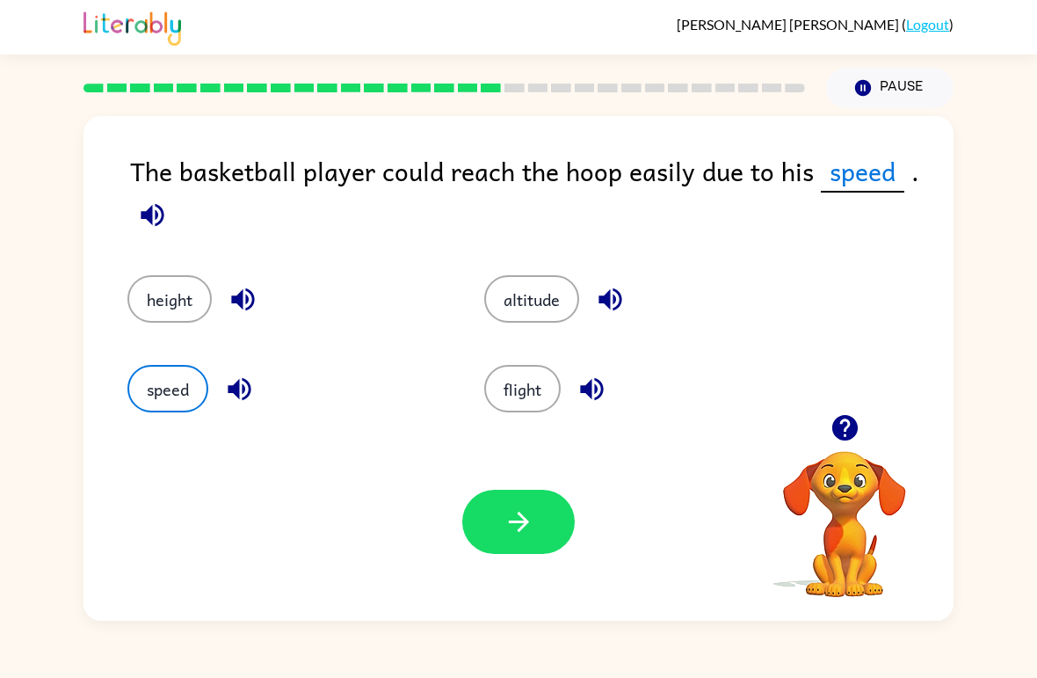
click at [505, 511] on icon "button" at bounding box center [519, 521] width 31 height 31
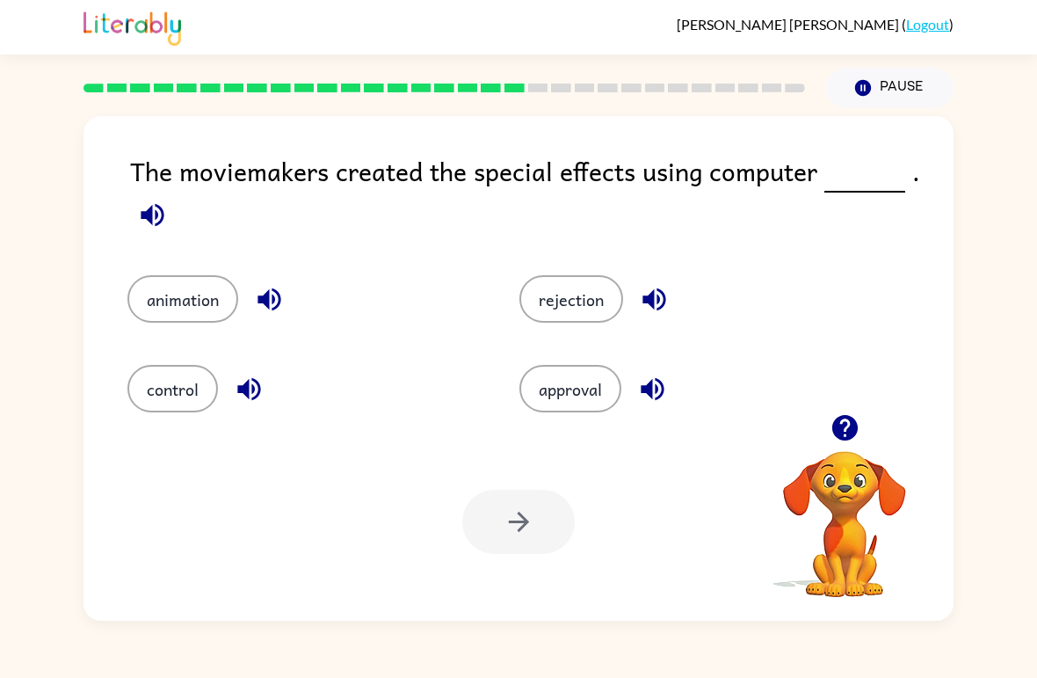
click at [210, 292] on button "animation" at bounding box center [182, 298] width 111 height 47
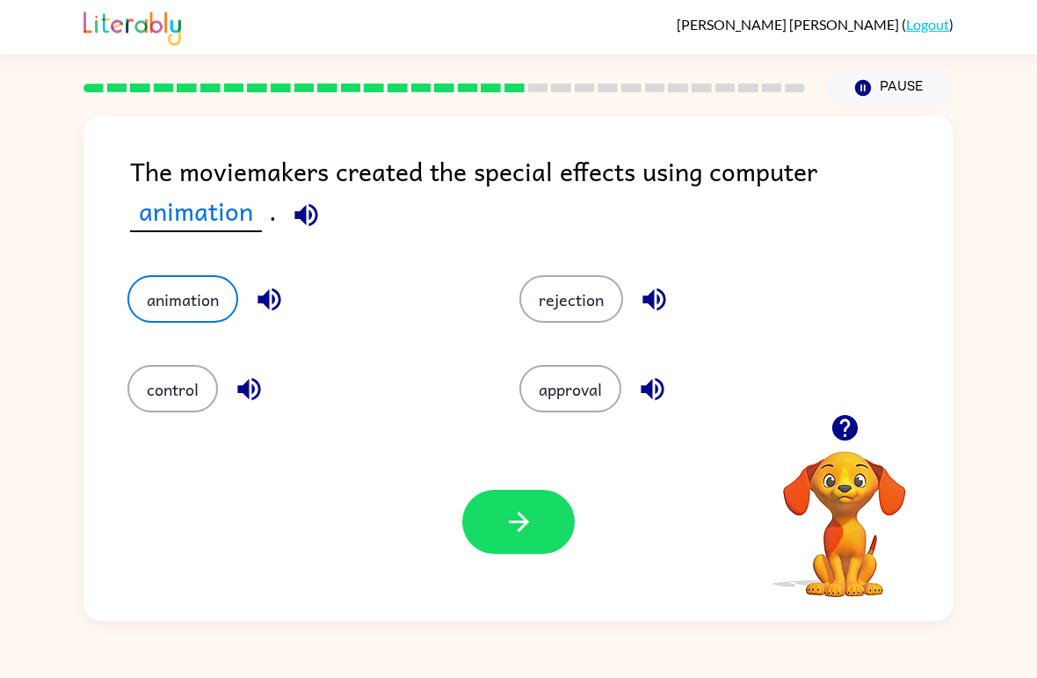
click at [502, 512] on button "button" at bounding box center [518, 522] width 113 height 64
click at [501, 512] on div at bounding box center [518, 522] width 113 height 64
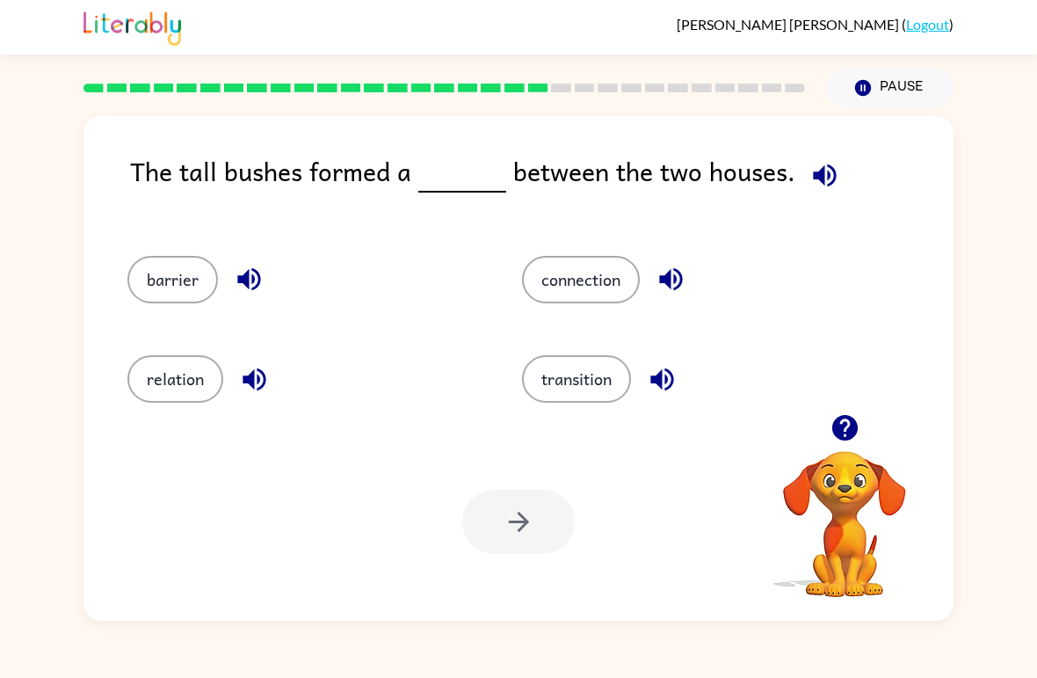
click at [594, 287] on button "connection" at bounding box center [581, 279] width 118 height 47
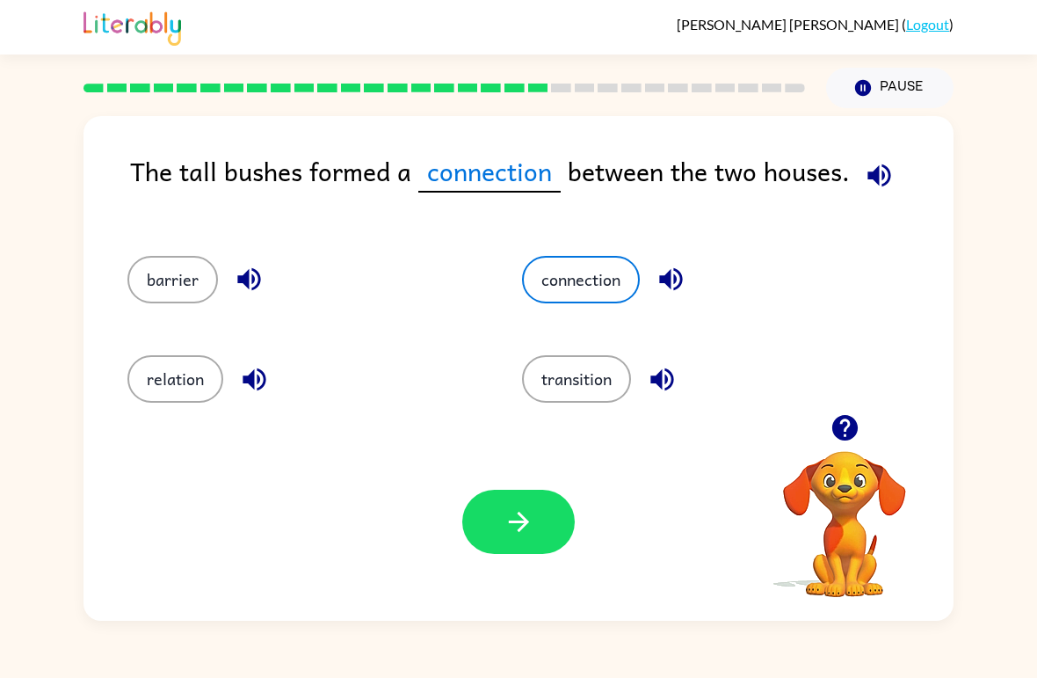
click at [519, 510] on icon "button" at bounding box center [519, 521] width 31 height 31
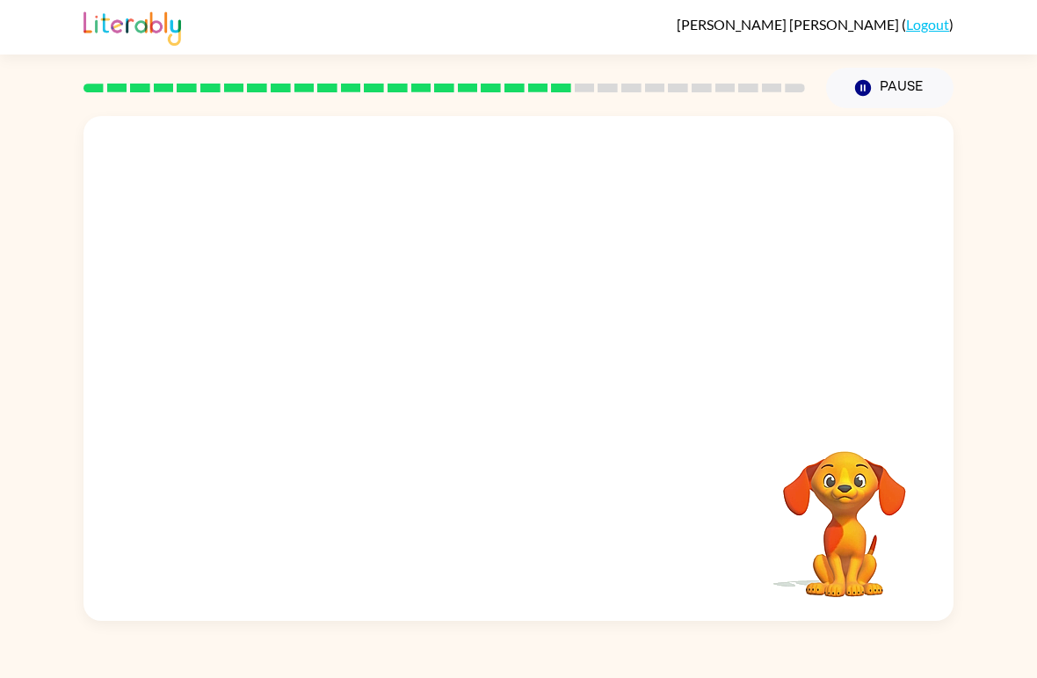
click at [893, 96] on button "Pause Pause" at bounding box center [889, 88] width 127 height 40
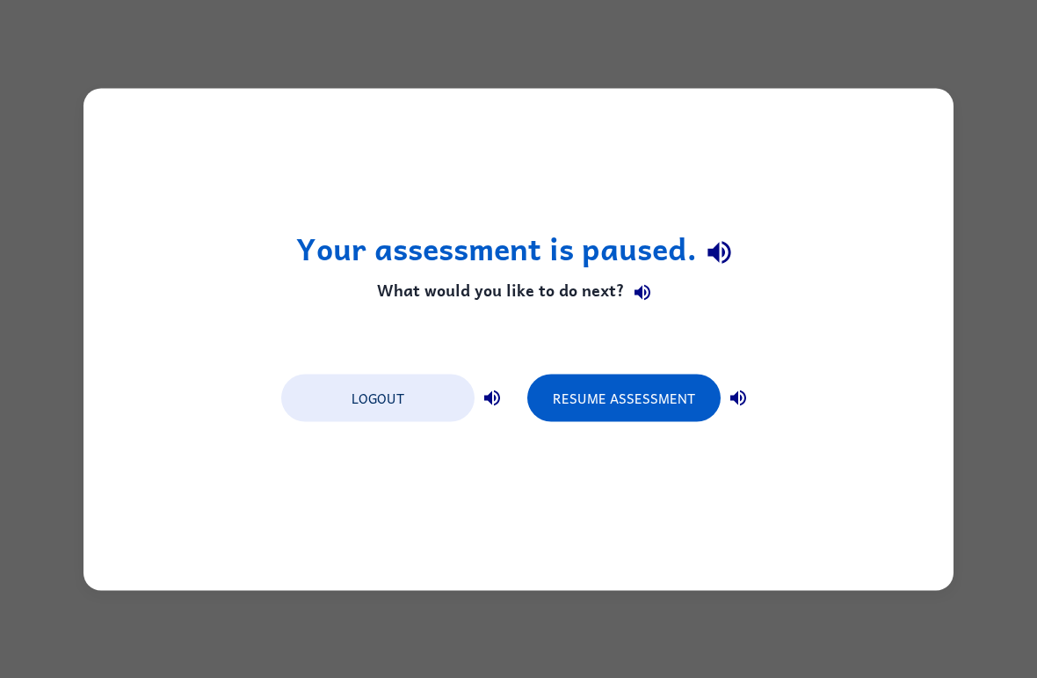
click at [678, 416] on button "Resume Assessment" at bounding box center [623, 397] width 193 height 47
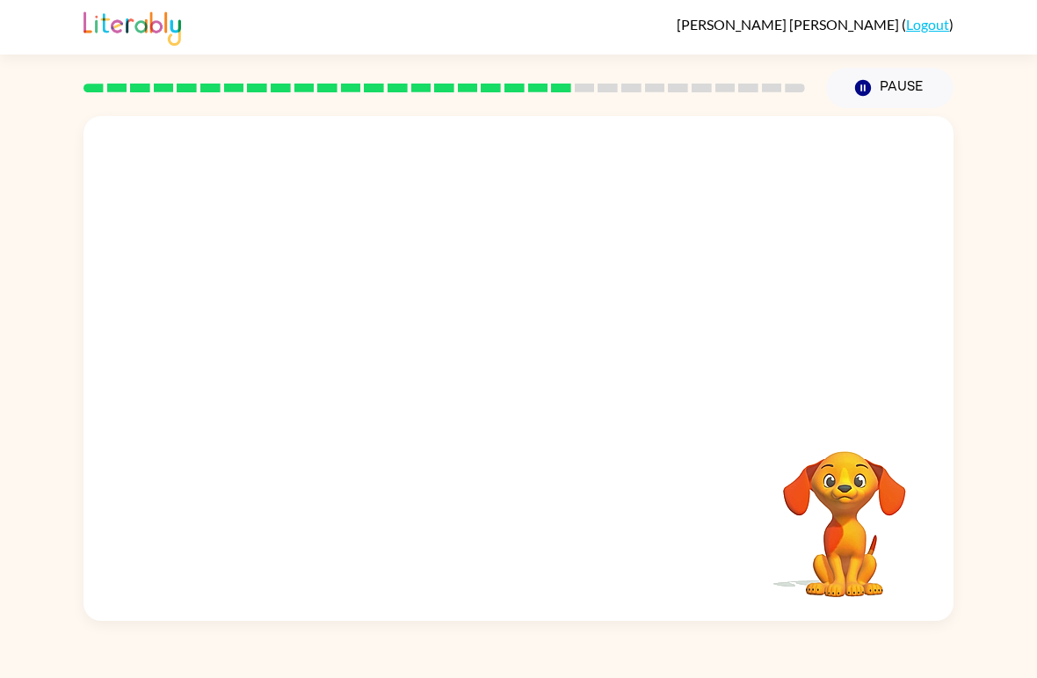
click at [909, 53] on div "[PERSON_NAME] ( Logout )" at bounding box center [519, 27] width 870 height 54
click at [612, 301] on video "Your browser must support playing .mp4 files to use Literably. Please try using…" at bounding box center [519, 265] width 870 height 298
click at [612, 300] on video "Your browser must support playing .mp4 files to use Literably. Please try using…" at bounding box center [519, 265] width 870 height 298
click at [619, 289] on video "Your browser must support playing .mp4 files to use Literably. Please try using…" at bounding box center [519, 265] width 870 height 298
click at [618, 288] on video "Your browser must support playing .mp4 files to use Literably. Please try using…" at bounding box center [519, 265] width 870 height 298
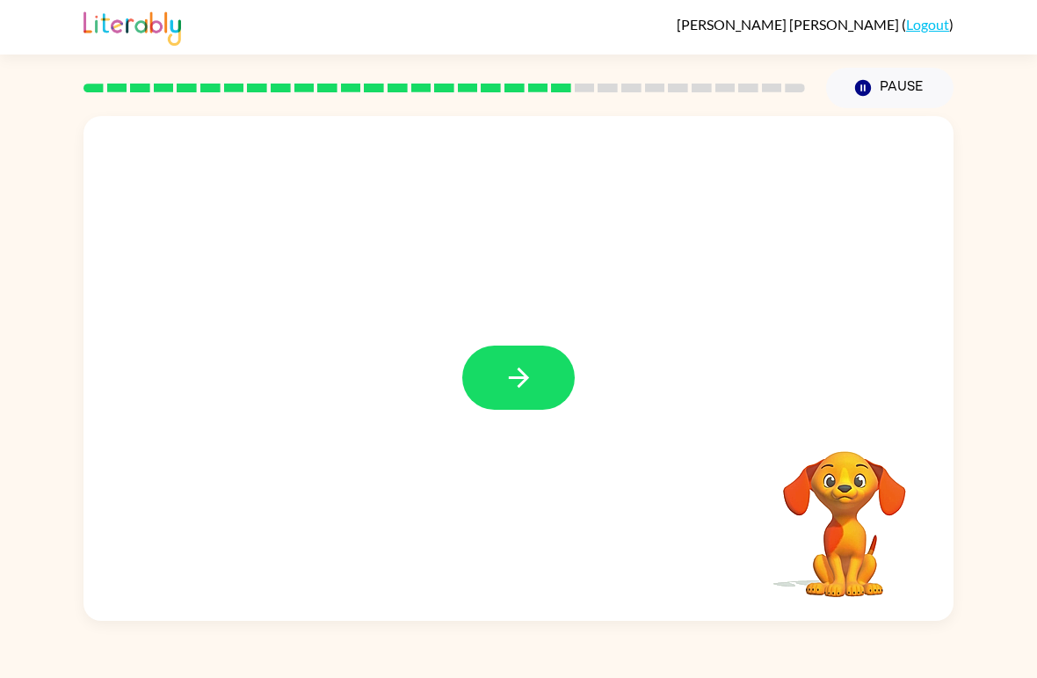
click at [483, 381] on button "button" at bounding box center [518, 377] width 113 height 64
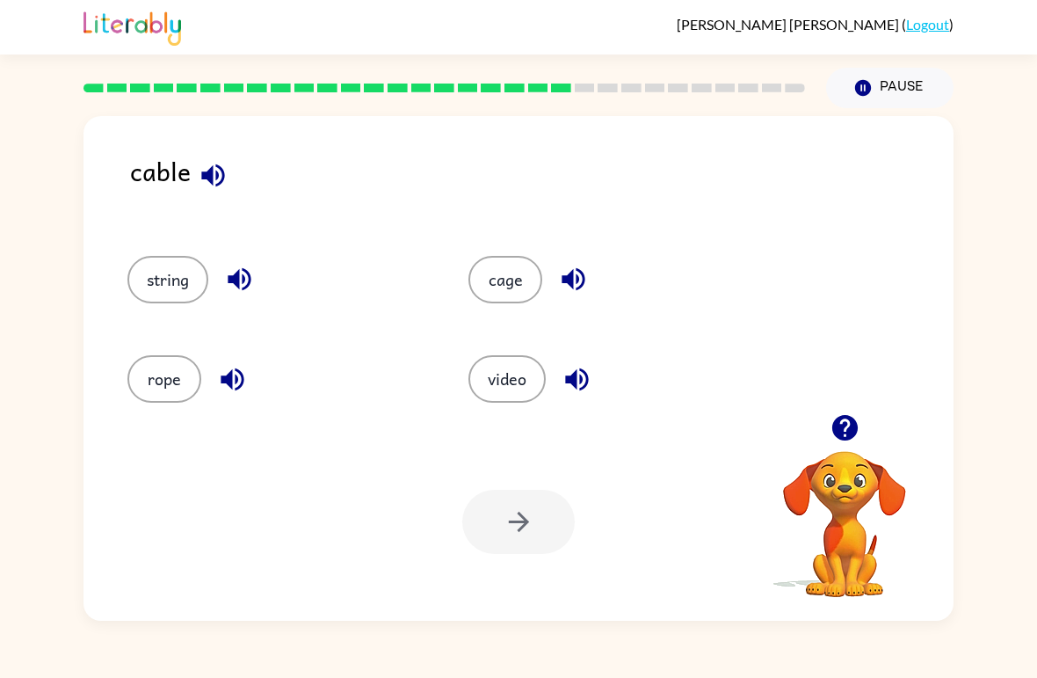
click at [508, 387] on button "video" at bounding box center [506, 378] width 77 height 47
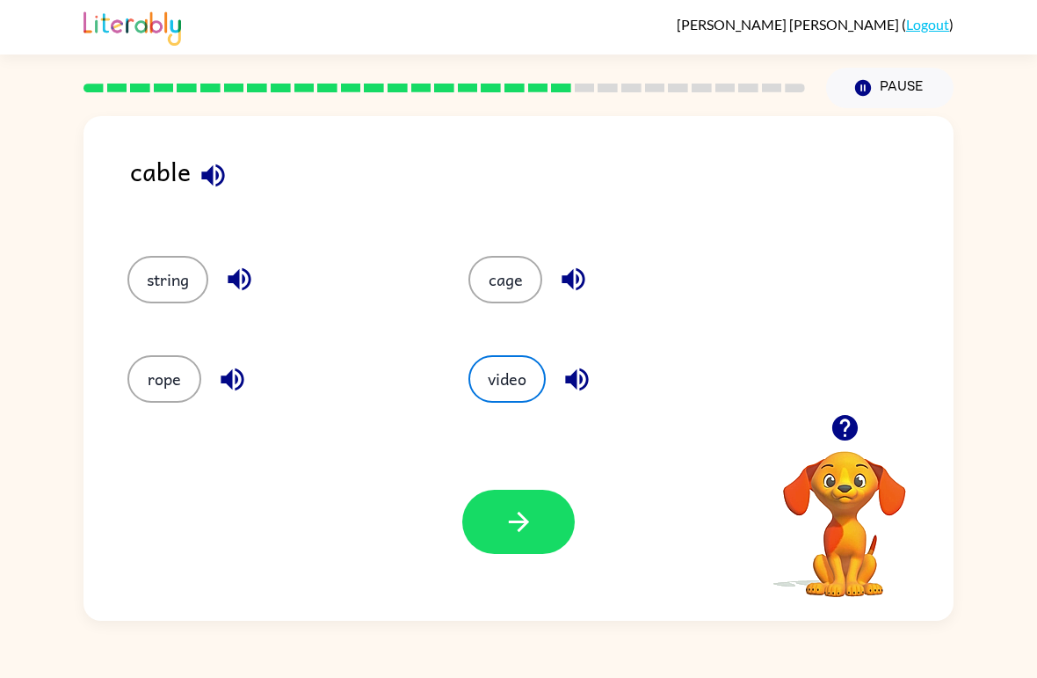
click at [524, 529] on icon "button" at bounding box center [519, 521] width 31 height 31
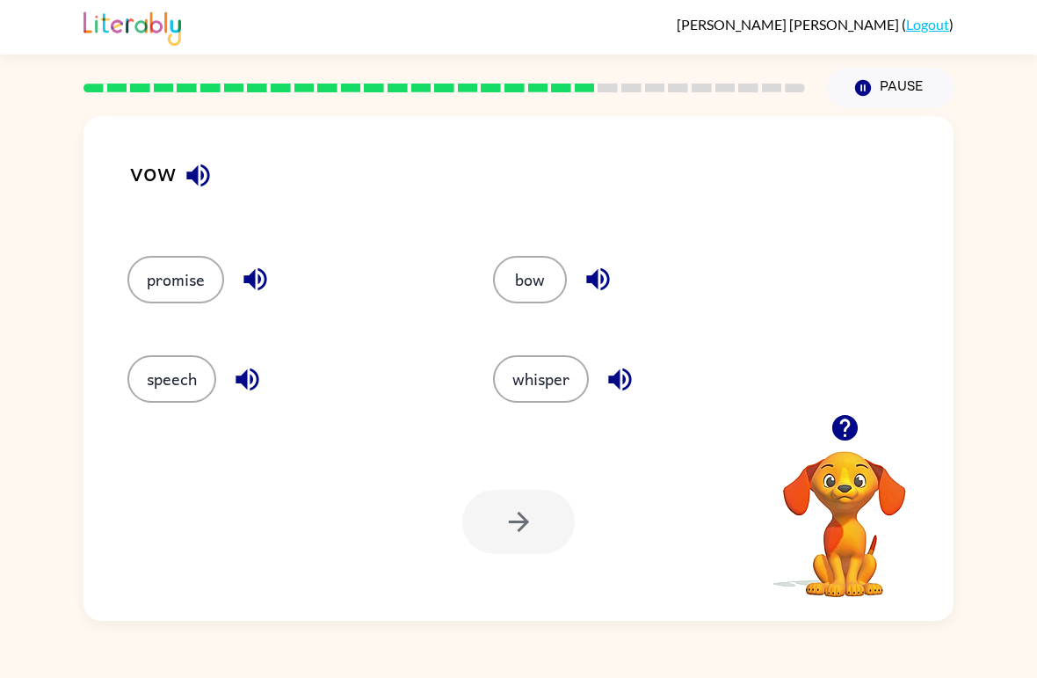
click at [541, 271] on button "bow" at bounding box center [530, 279] width 74 height 47
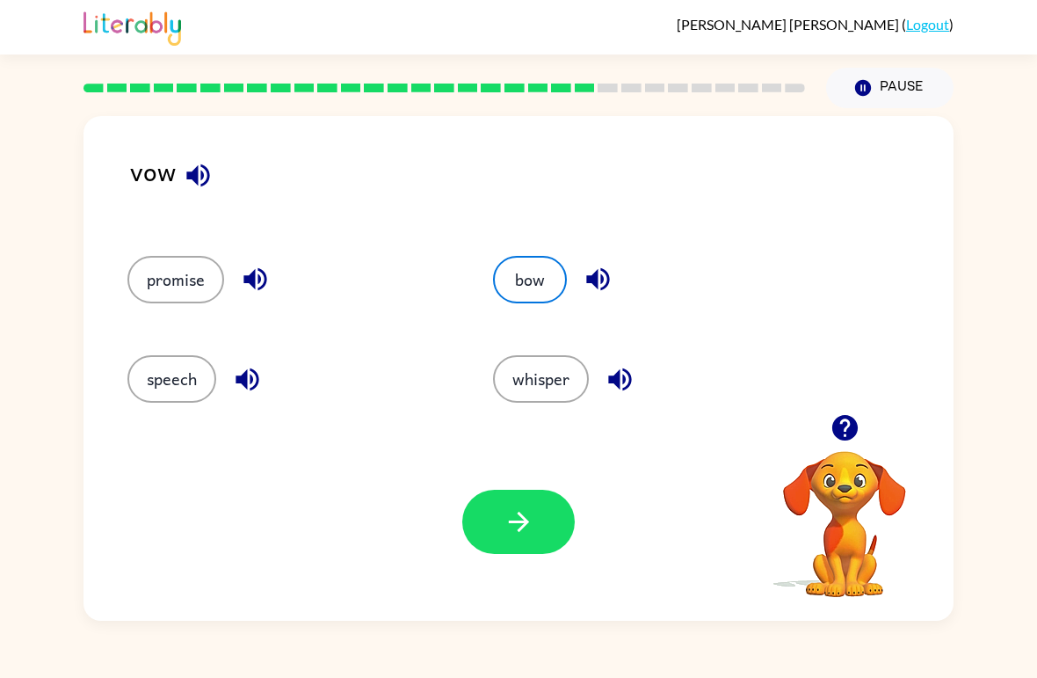
click at [524, 512] on icon "button" at bounding box center [519, 521] width 31 height 31
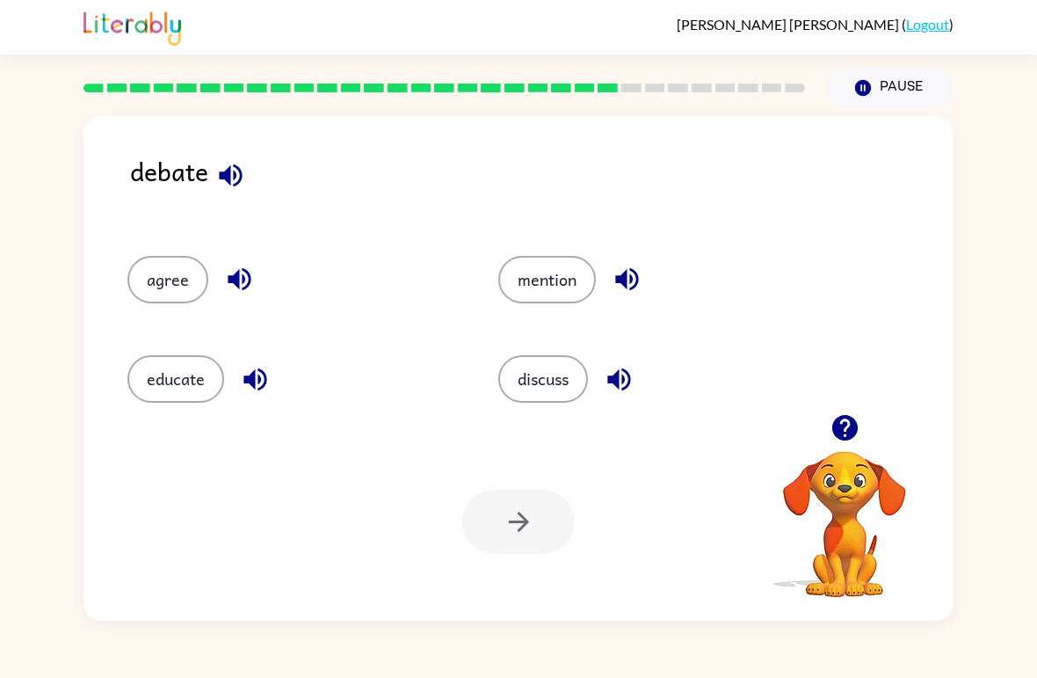
click at [189, 379] on button "educate" at bounding box center [175, 378] width 97 height 47
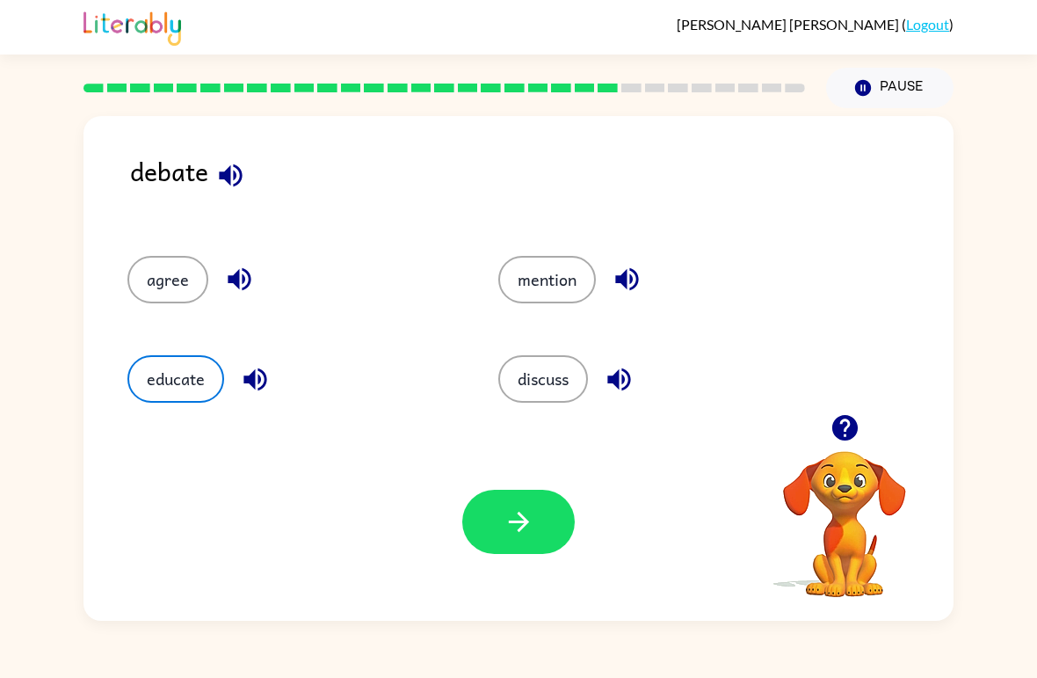
click at [512, 520] on icon "button" at bounding box center [519, 521] width 31 height 31
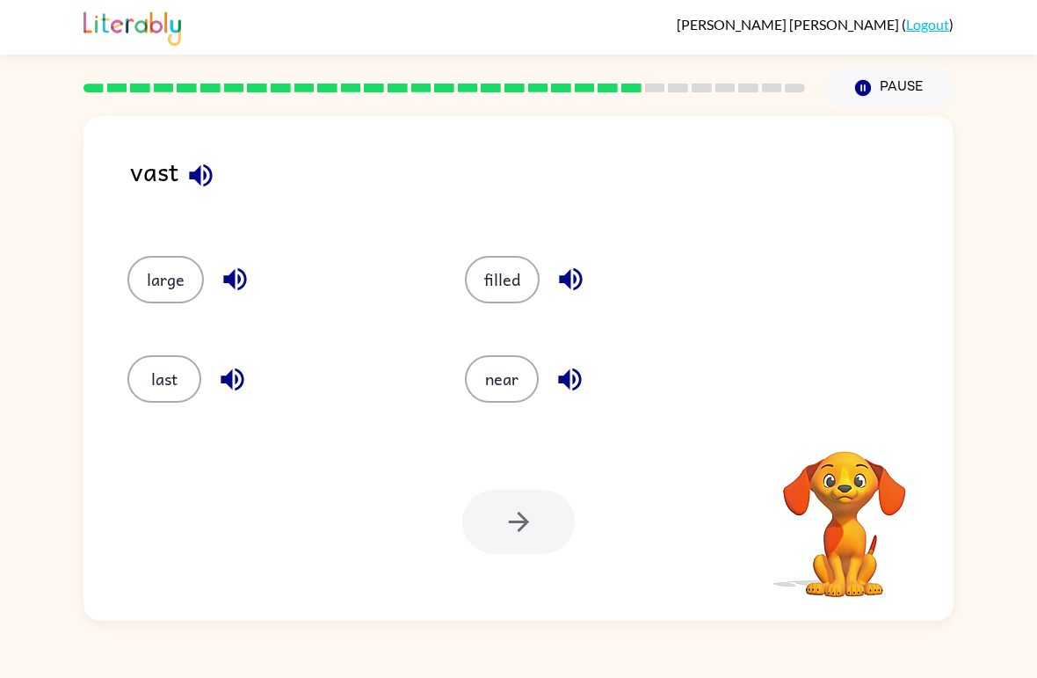
click at [167, 285] on button "large" at bounding box center [165, 279] width 76 height 47
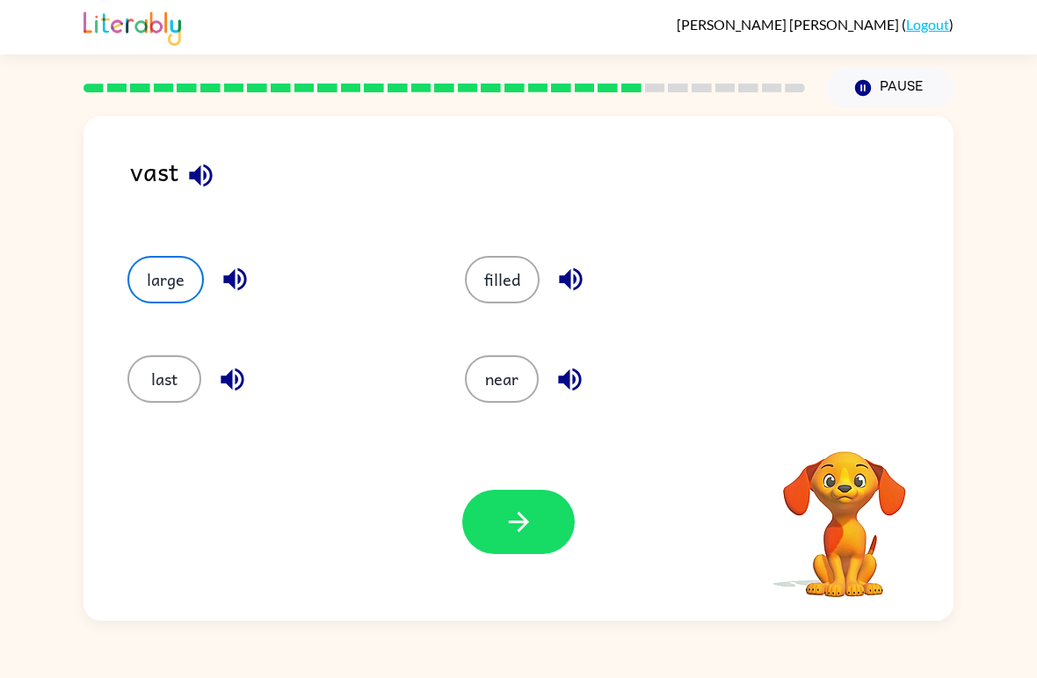
click at [550, 539] on button "button" at bounding box center [518, 522] width 113 height 64
click at [549, 539] on div at bounding box center [518, 522] width 113 height 64
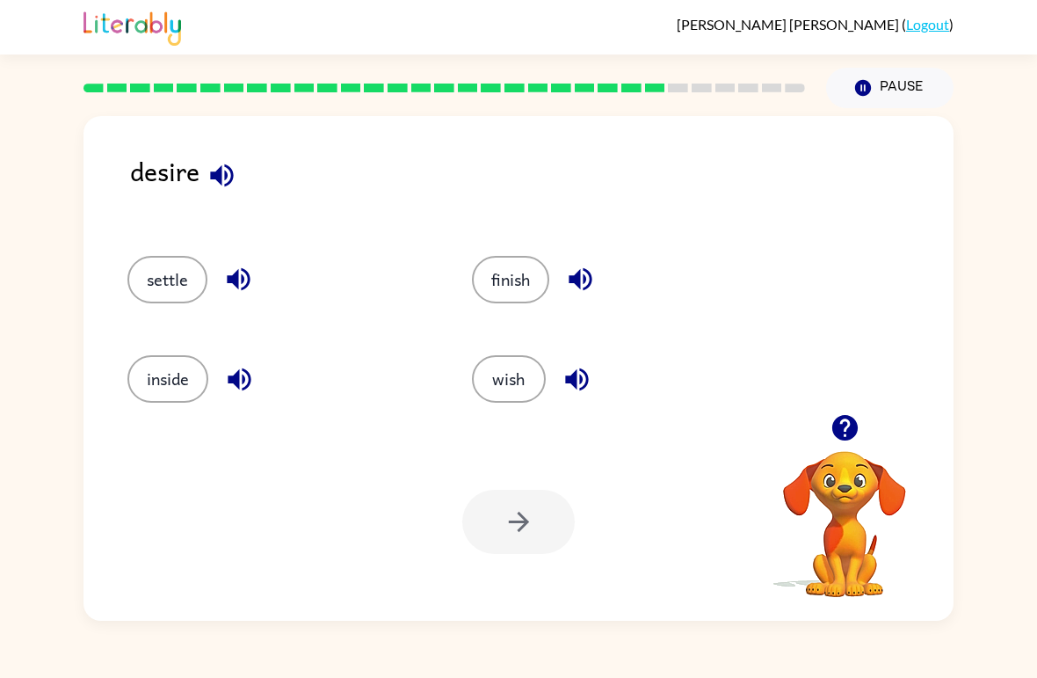
click at [522, 279] on button "finish" at bounding box center [510, 279] width 77 height 47
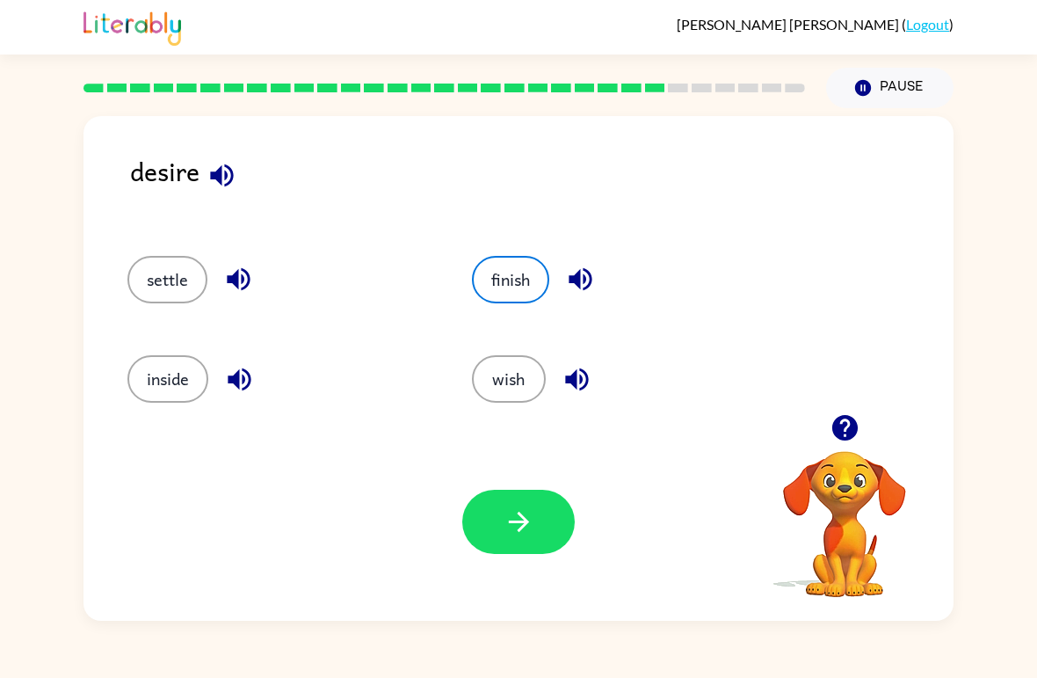
click at [515, 529] on icon "button" at bounding box center [519, 521] width 31 height 31
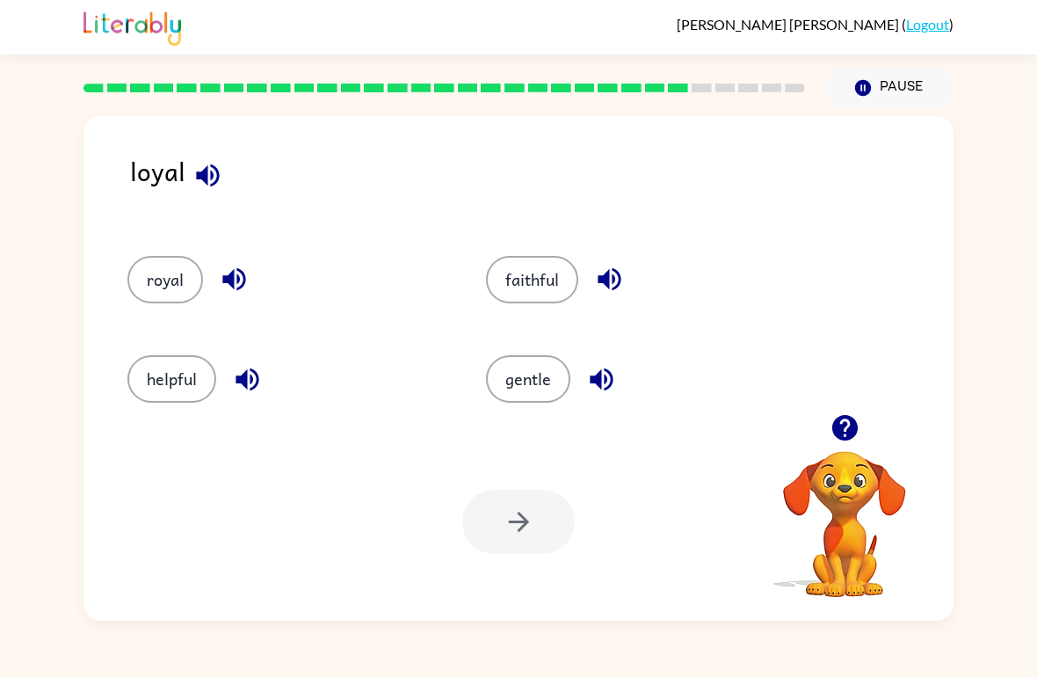
click at [142, 284] on button "royal" at bounding box center [165, 279] width 76 height 47
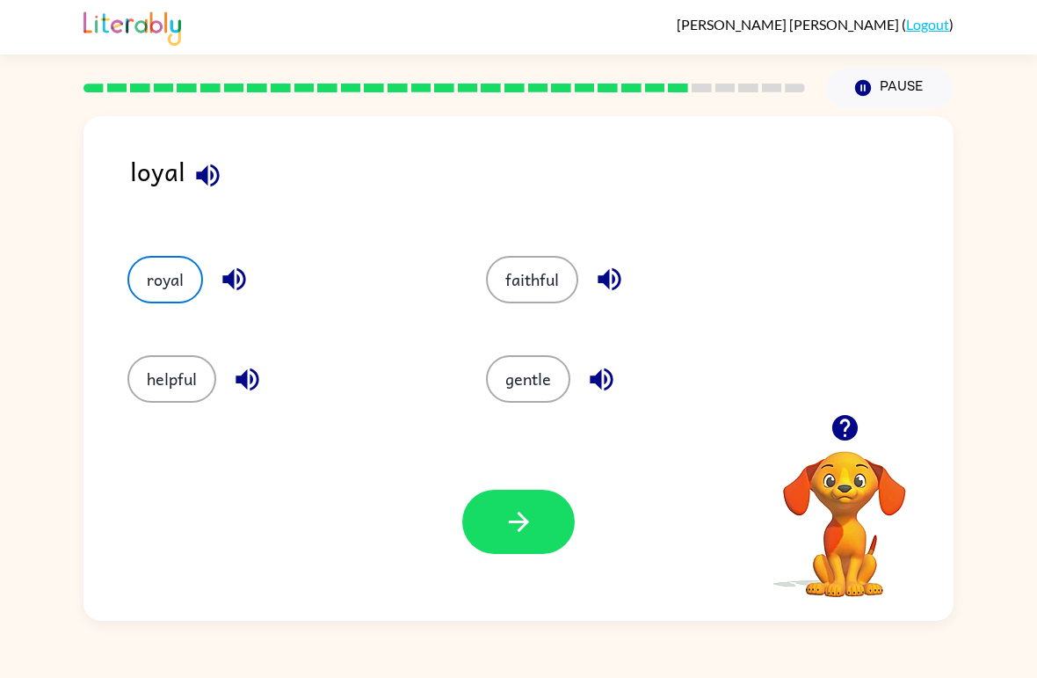
click at [540, 539] on button "button" at bounding box center [518, 522] width 113 height 64
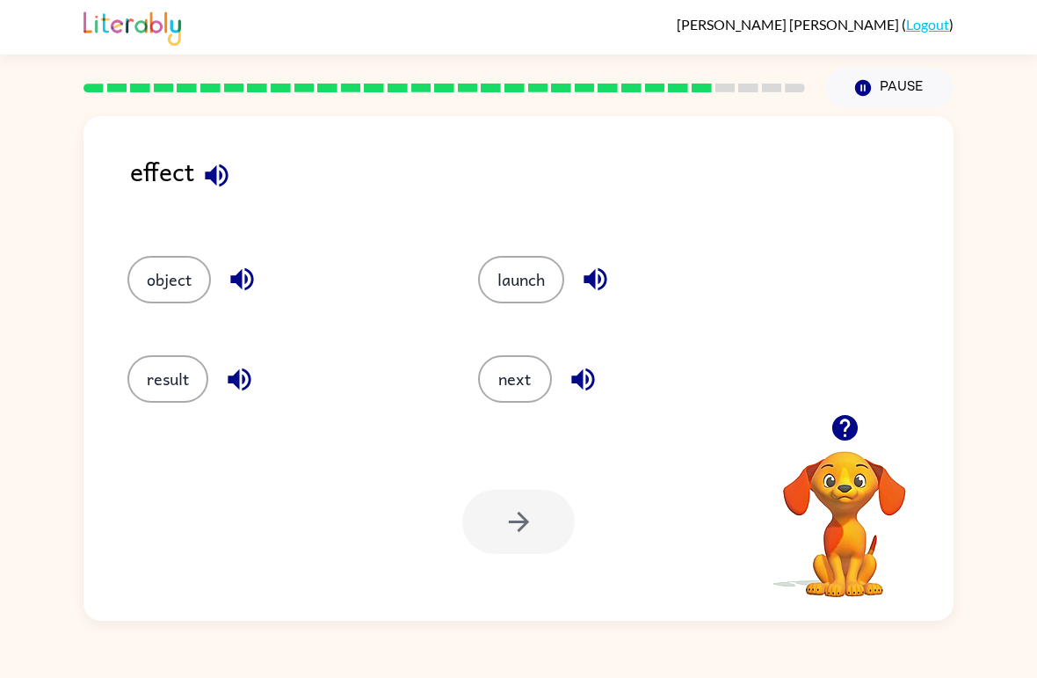
click at [152, 265] on button "object" at bounding box center [169, 279] width 84 height 47
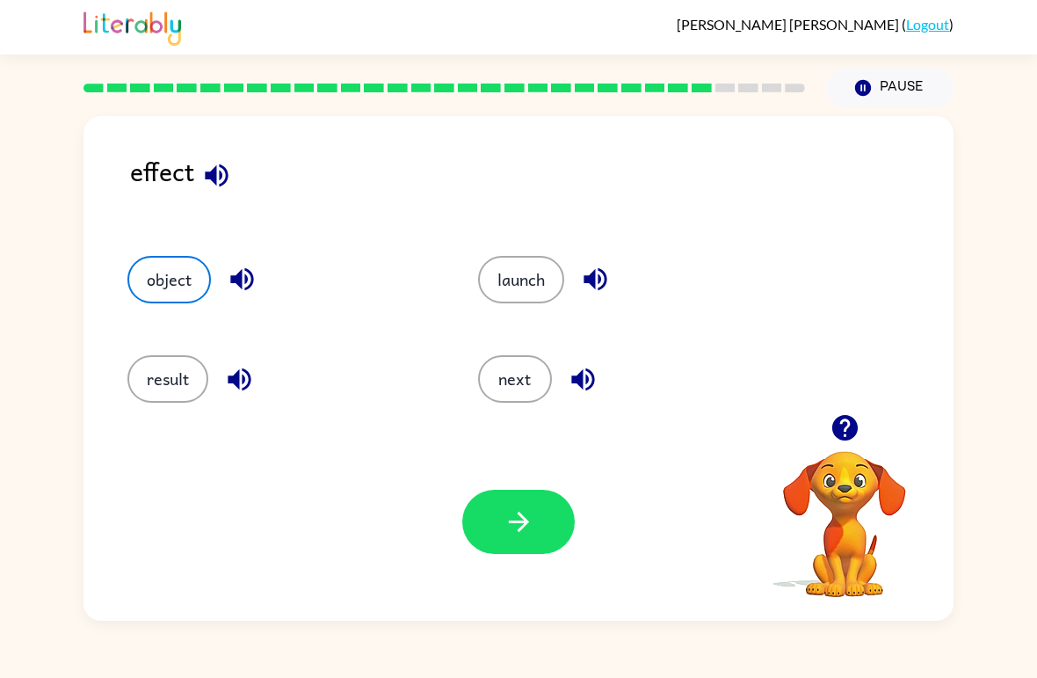
click at [530, 518] on icon "button" at bounding box center [519, 521] width 31 height 31
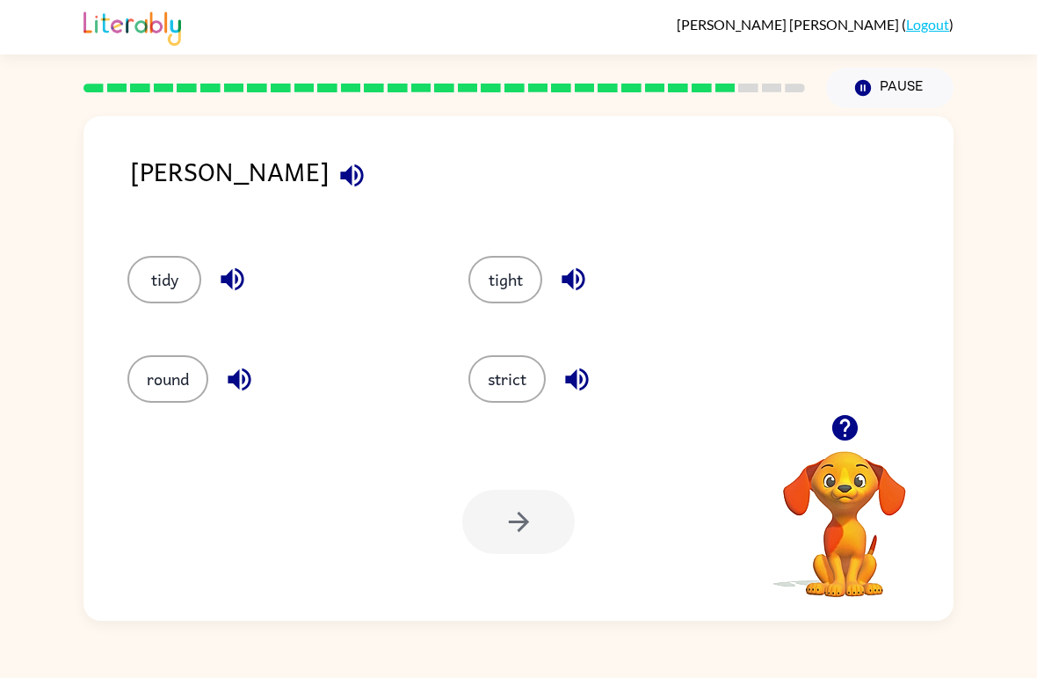
click at [535, 375] on button "strict" at bounding box center [506, 378] width 77 height 47
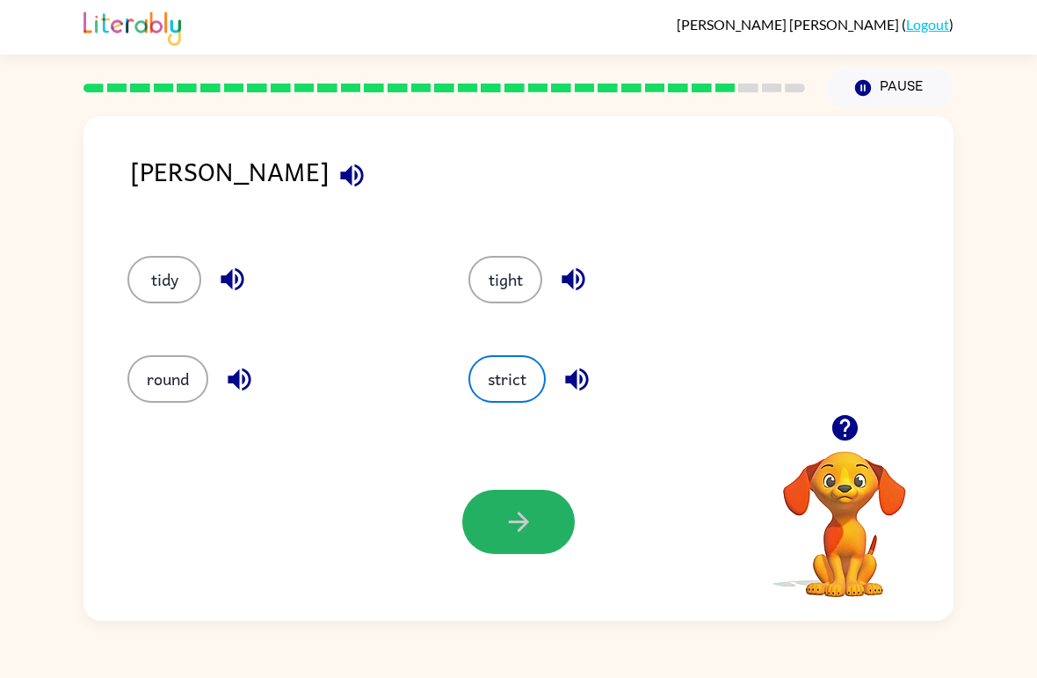
click at [531, 541] on button "button" at bounding box center [518, 522] width 113 height 64
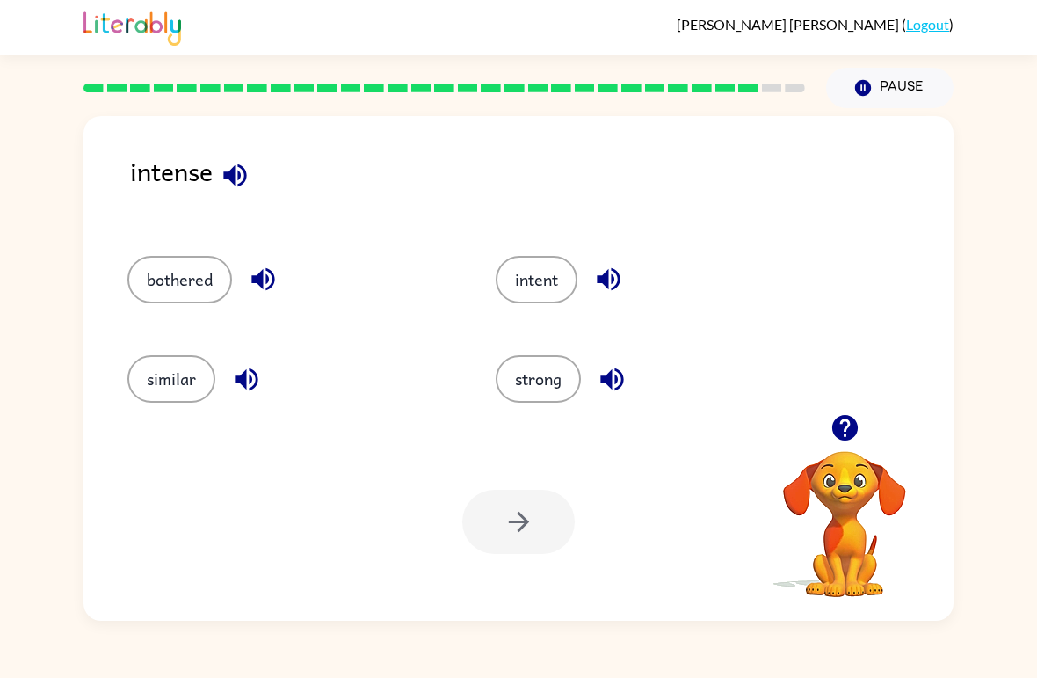
click at [545, 290] on button "intent" at bounding box center [537, 279] width 82 height 47
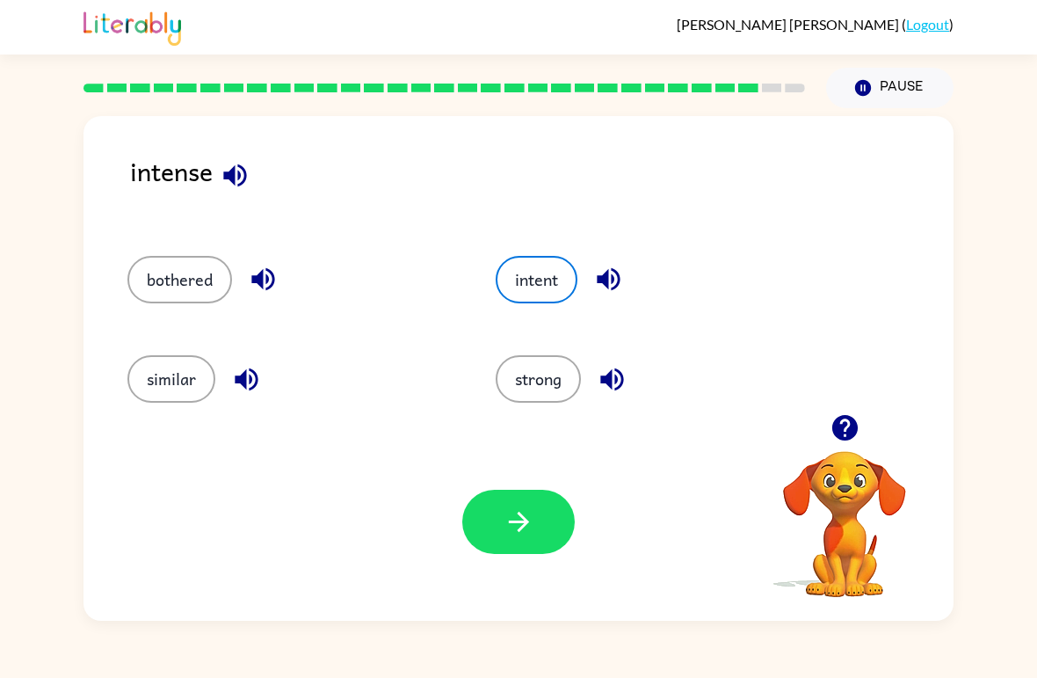
click at [527, 538] on button "button" at bounding box center [518, 522] width 113 height 64
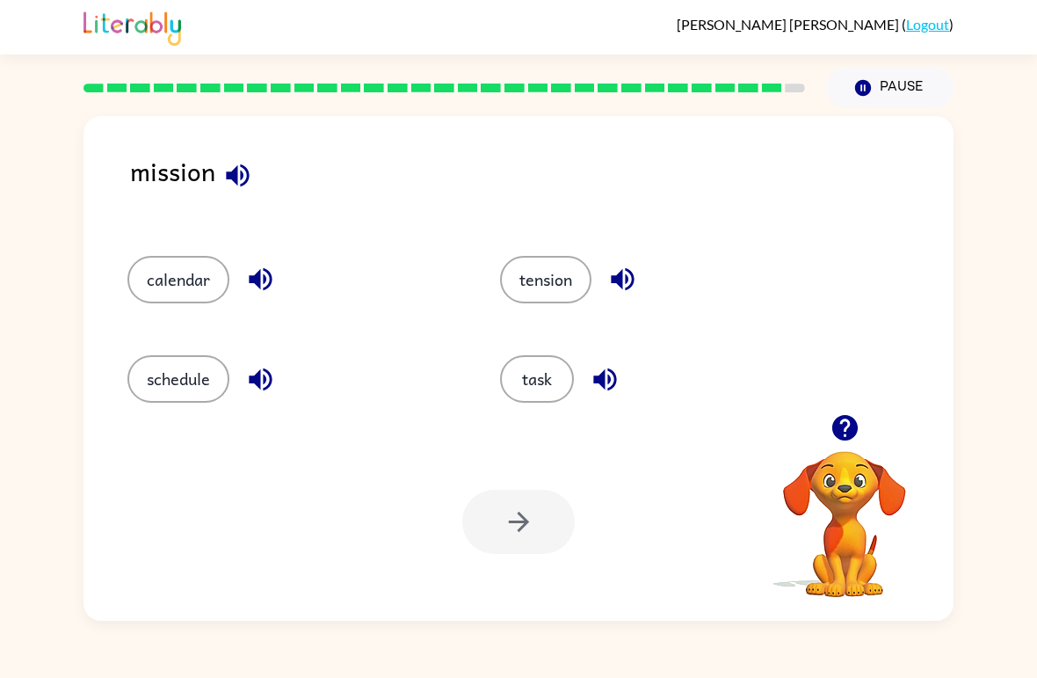
click at [557, 281] on button "tension" at bounding box center [545, 279] width 91 height 47
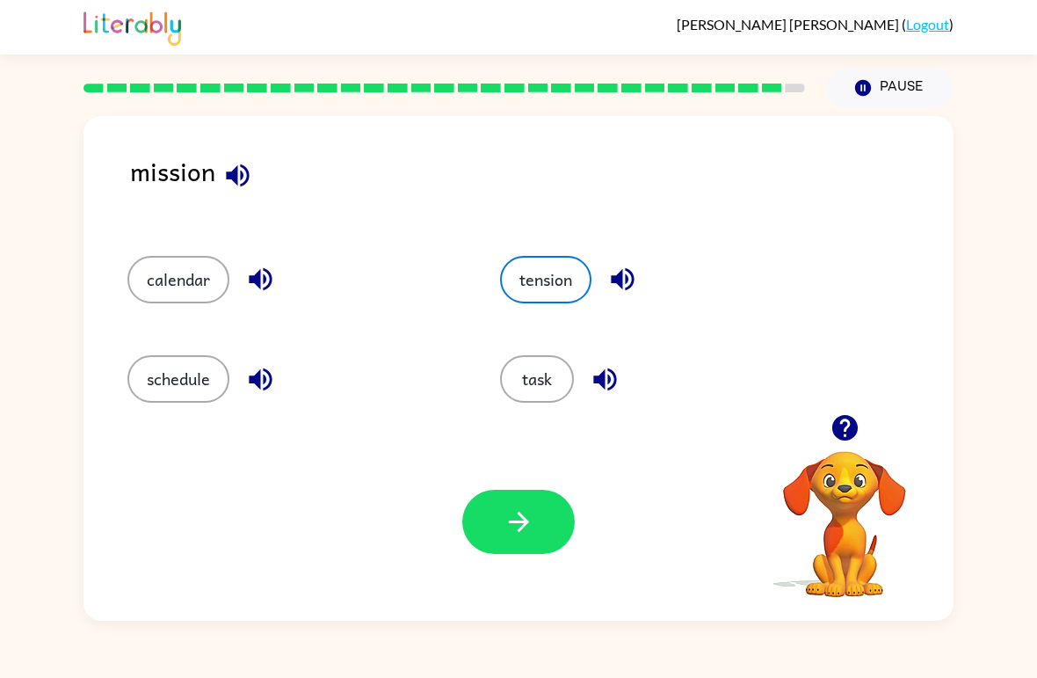
click at [524, 532] on icon "button" at bounding box center [519, 521] width 31 height 31
